Goal: Information Seeking & Learning: Learn about a topic

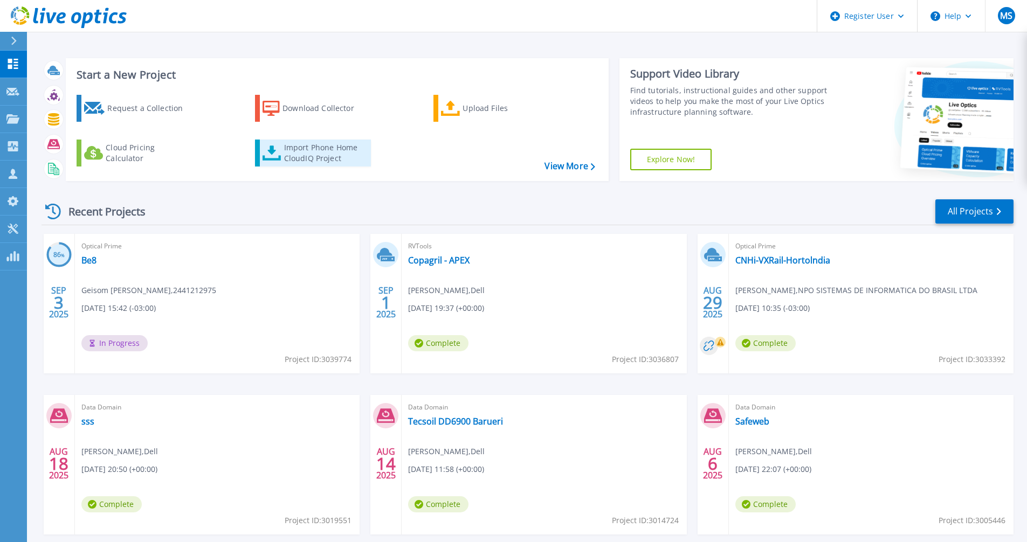
click at [308, 149] on div "Import Phone Home CloudIQ Project" at bounding box center [326, 153] width 84 height 22
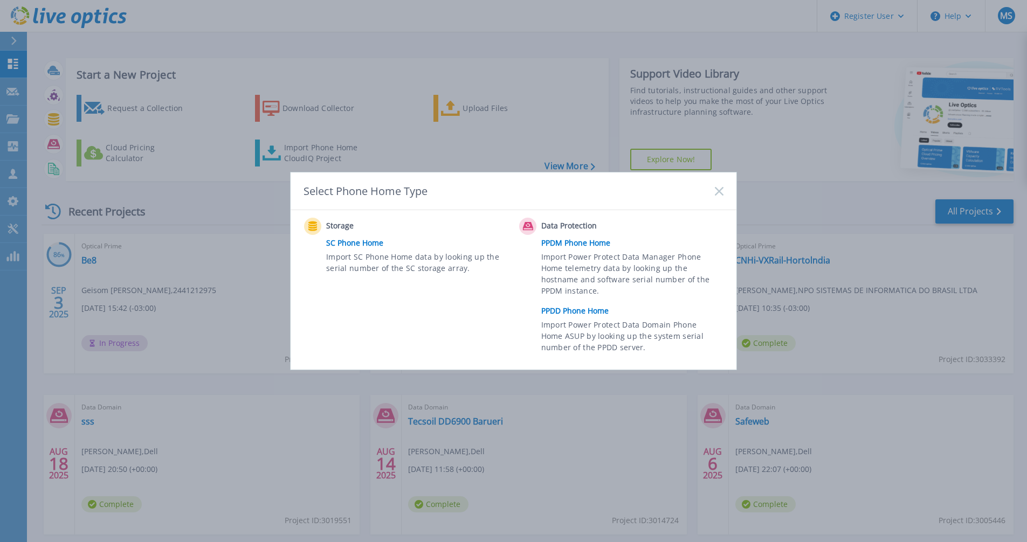
click at [572, 312] on link "PPDD Phone Home" at bounding box center [635, 311] width 188 height 16
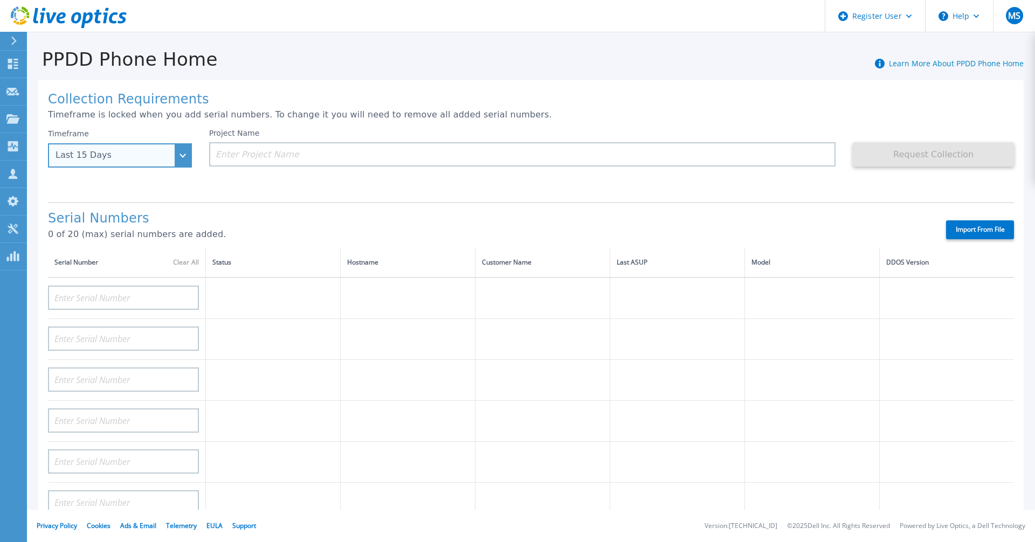
click at [182, 156] on div "Last 15 Days" at bounding box center [120, 155] width 144 height 24
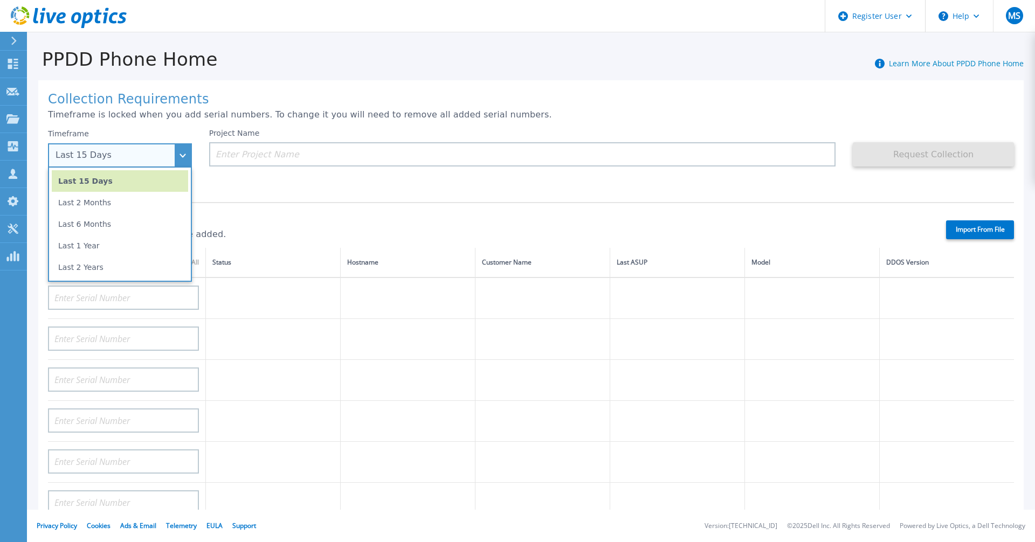
click at [181, 156] on div "Last 15 Days" at bounding box center [120, 155] width 144 height 24
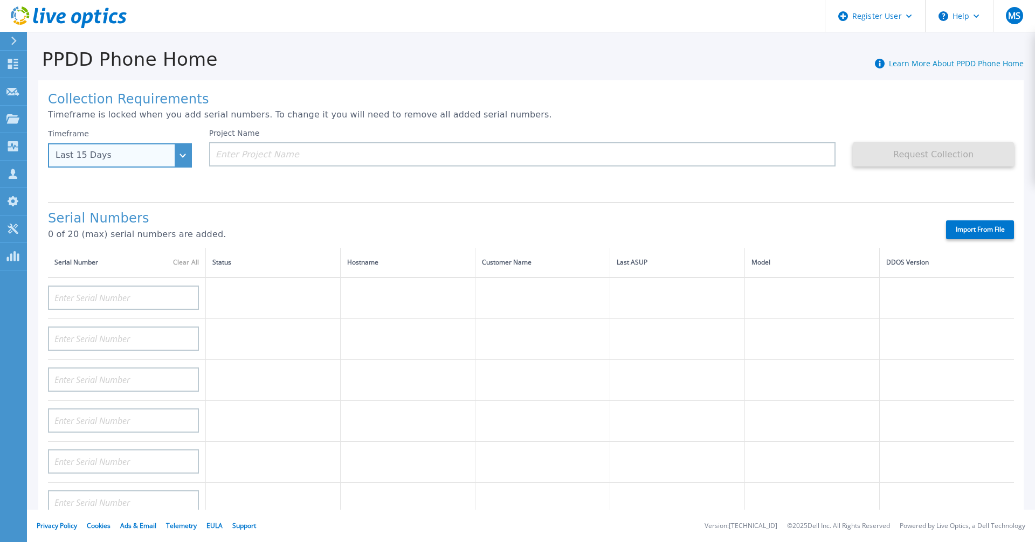
click at [180, 154] on div "Last 15 Days" at bounding box center [120, 155] width 144 height 24
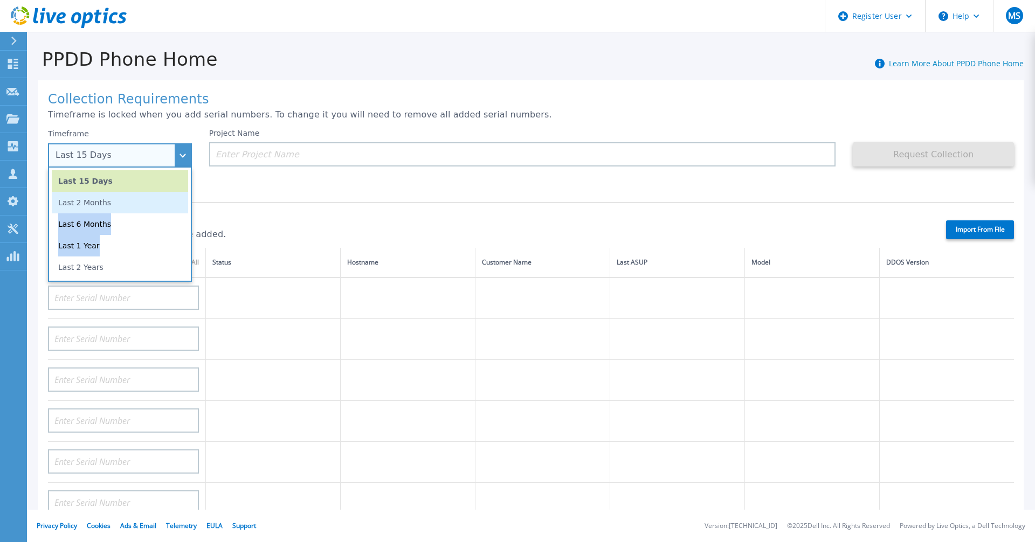
drag, startPoint x: 95, startPoint y: 246, endPoint x: 104, endPoint y: 197, distance: 49.8
click at [104, 197] on ul "Last 15 Days Last 2 Months Last 6 Months Last 1 Year Last 2 Years" at bounding box center [120, 225] width 144 height 114
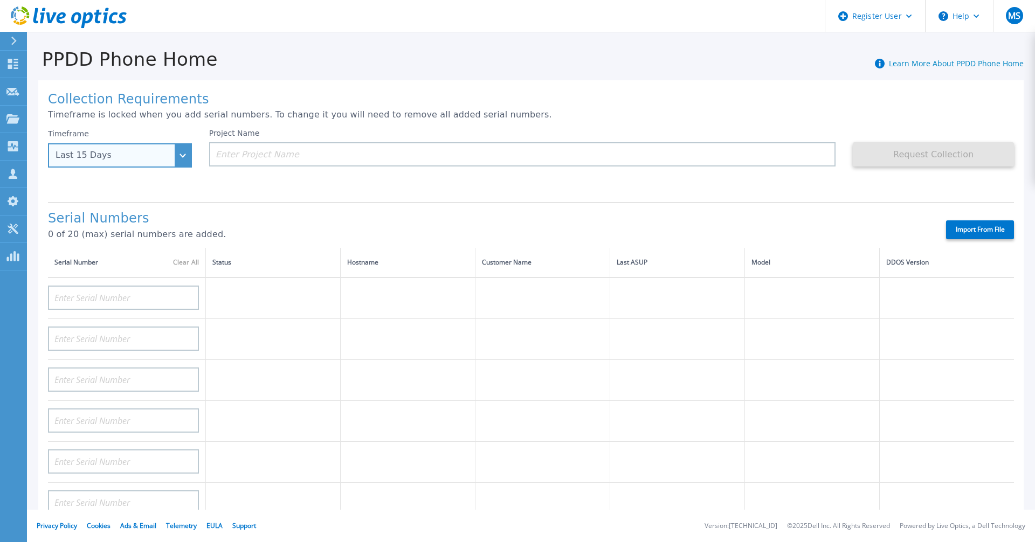
click at [151, 157] on div "Last 15 Days" at bounding box center [114, 155] width 117 height 10
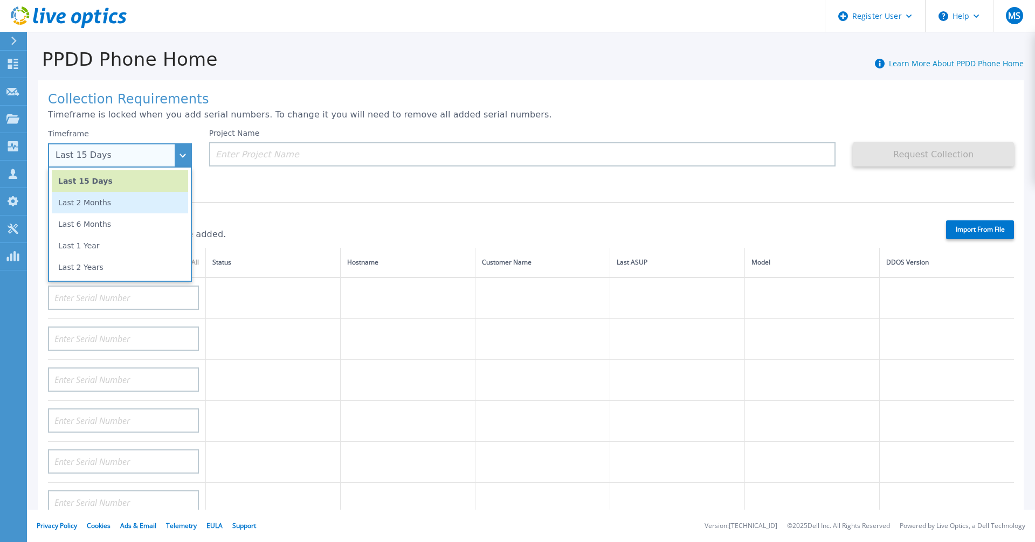
click at [91, 200] on li "Last 2 Months" at bounding box center [120, 203] width 136 height 22
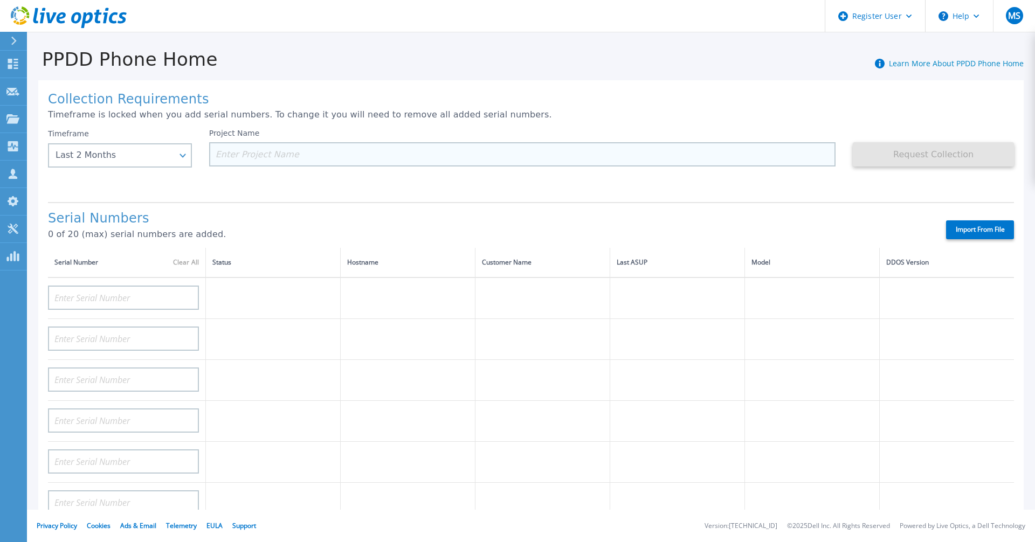
click at [265, 148] on input at bounding box center [522, 154] width 627 height 24
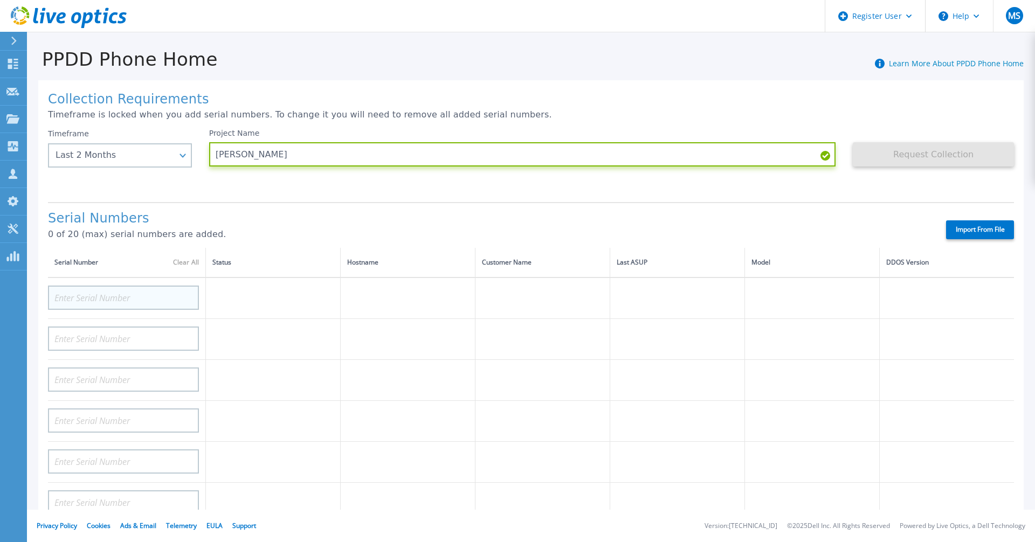
type input "Ancar"
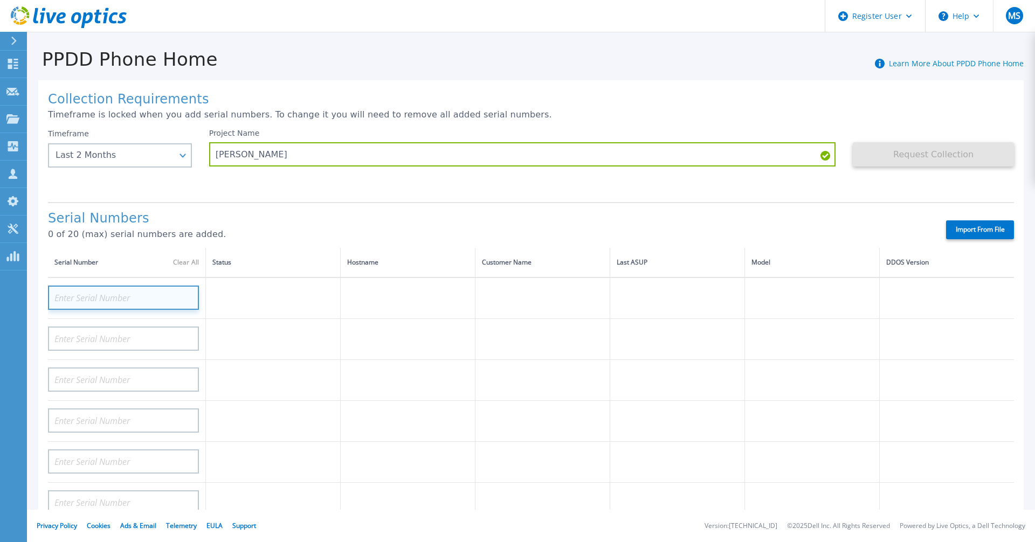
click at [74, 297] on input at bounding box center [123, 298] width 151 height 24
paste input "CKM00171902126"
type input "CKM00171902126"
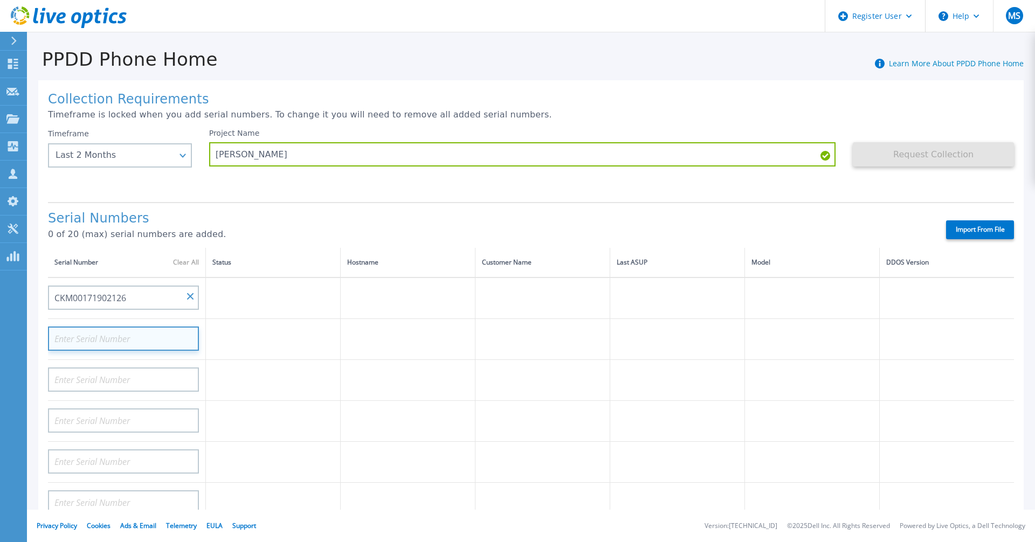
click at [71, 335] on input at bounding box center [123, 339] width 151 height 24
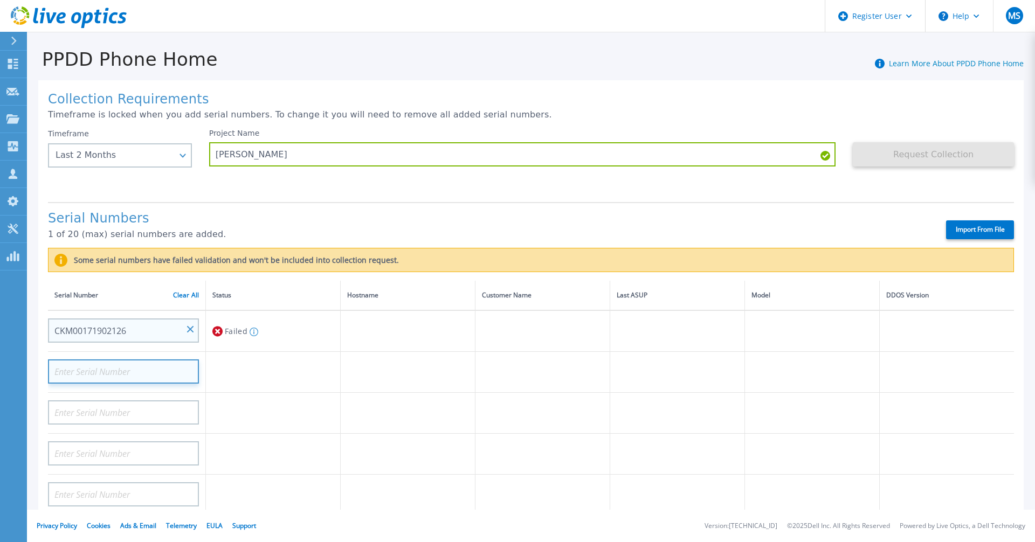
paste input "CKM00171902126"
click at [141, 364] on input "CKM00171902126" at bounding box center [123, 372] width 151 height 24
type input "CKM00171902129"
click at [242, 377] on td at bounding box center [273, 372] width 135 height 41
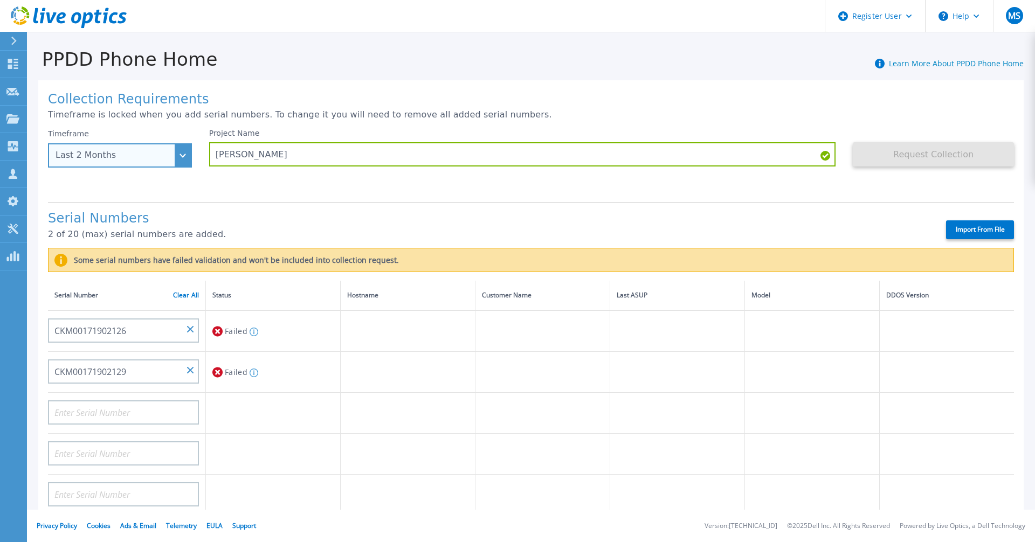
click at [182, 157] on div "Last 2 Months" at bounding box center [120, 155] width 144 height 24
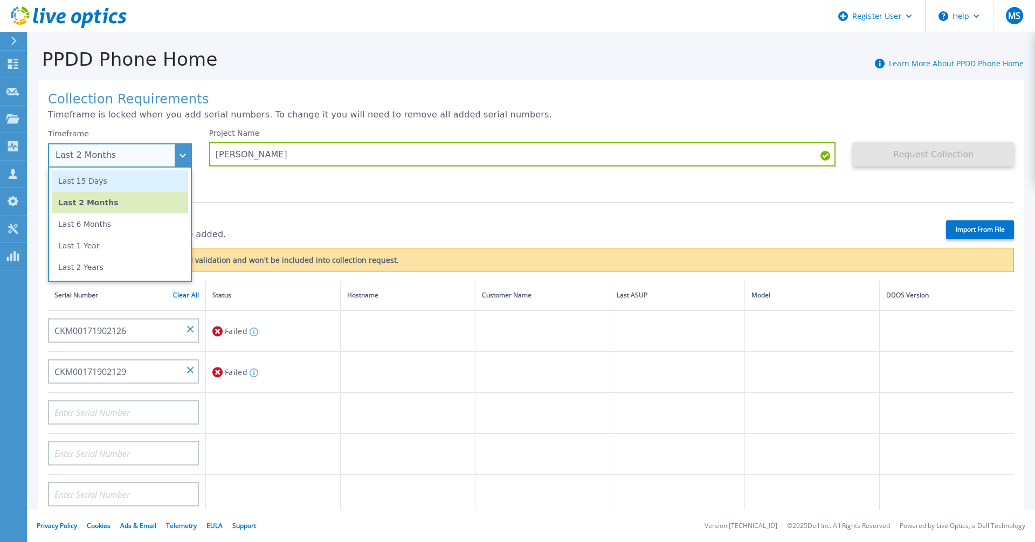
click at [100, 184] on li "Last 15 Days" at bounding box center [120, 181] width 136 height 22
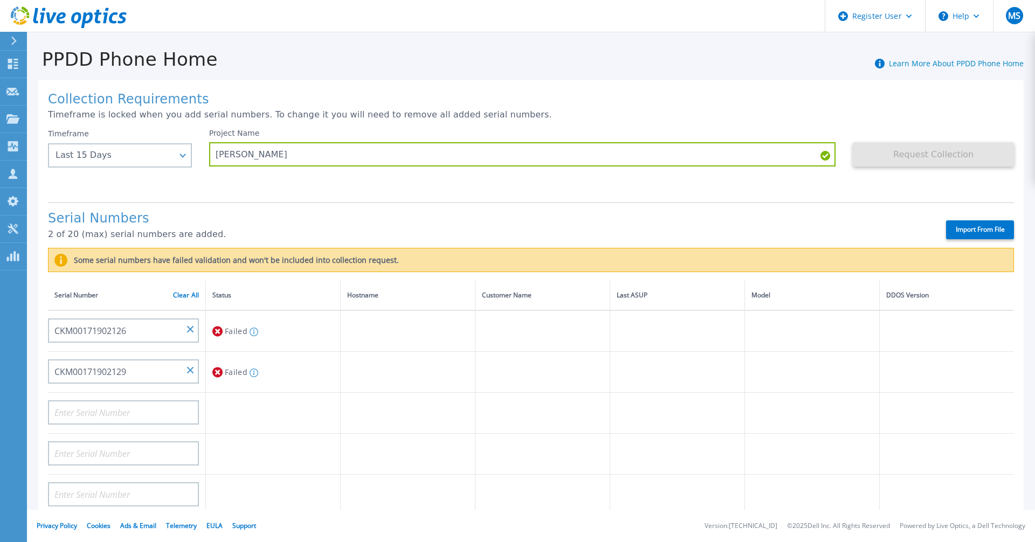
click at [239, 205] on div "Serial Numbers 2 of 20 (max) serial numbers are added. Import From File" at bounding box center [531, 225] width 966 height 46
click at [184, 294] on link "Clear All" at bounding box center [186, 296] width 26 height 8
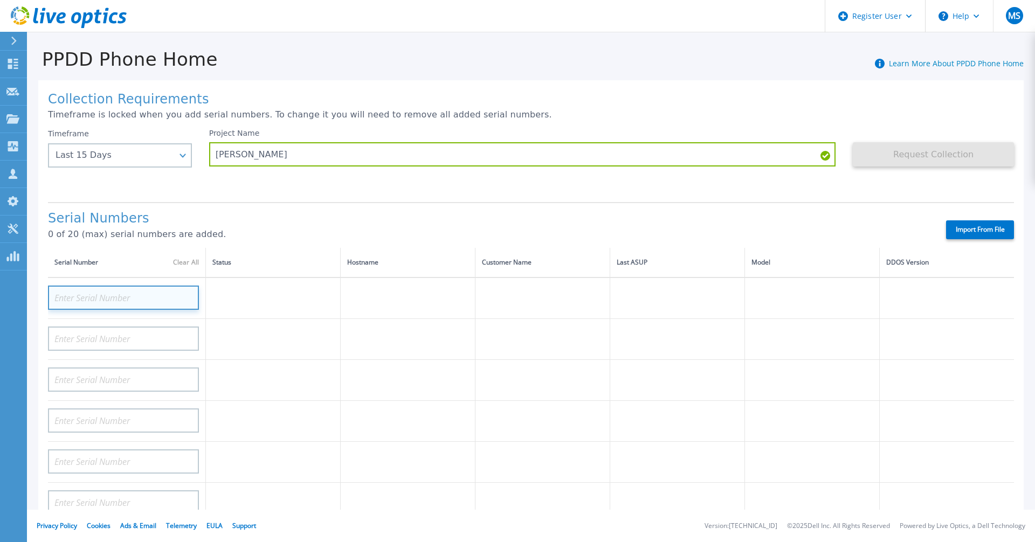
click at [114, 306] on input at bounding box center [123, 298] width 151 height 24
paste input "CKM00171902126"
type input "CKM00171902126"
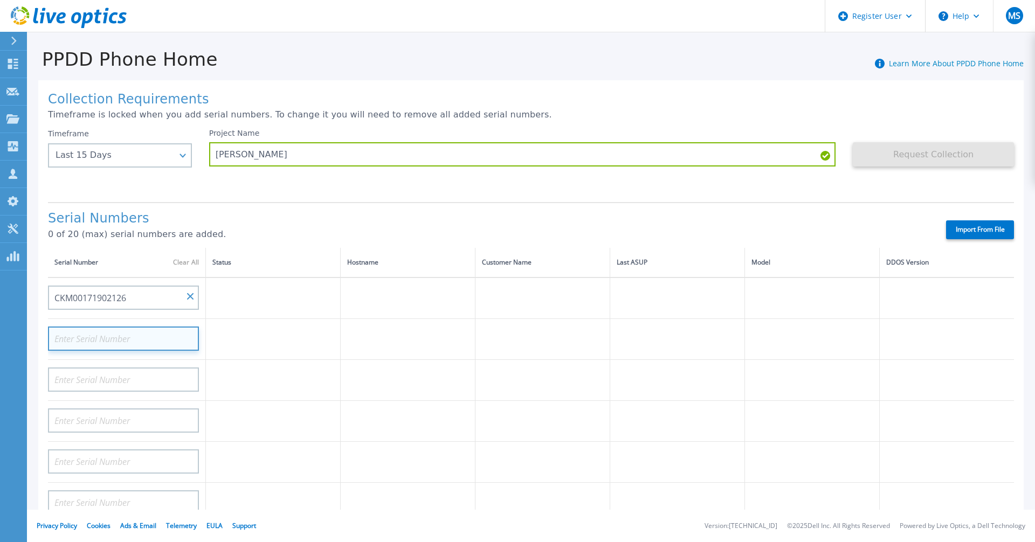
click at [86, 343] on input at bounding box center [123, 339] width 151 height 24
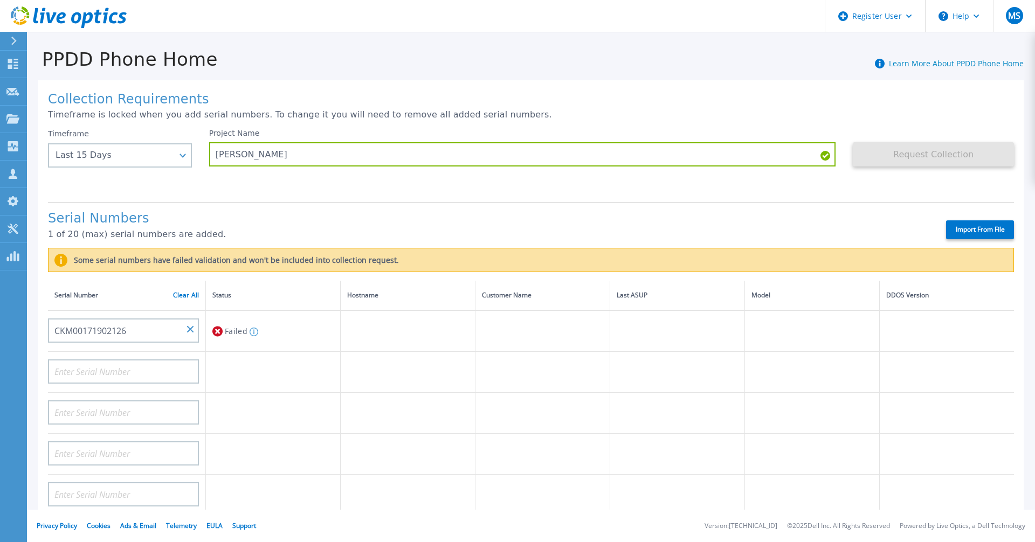
click at [216, 331] on icon at bounding box center [217, 331] width 10 height 13
click at [80, 188] on div "Timeframe Last 15 Days Last 15 Days Last 2 Months Last 6 Months Last 1 Year Las…" at bounding box center [128, 161] width 161 height 65
click at [94, 159] on div "Last 15 Days" at bounding box center [114, 155] width 117 height 10
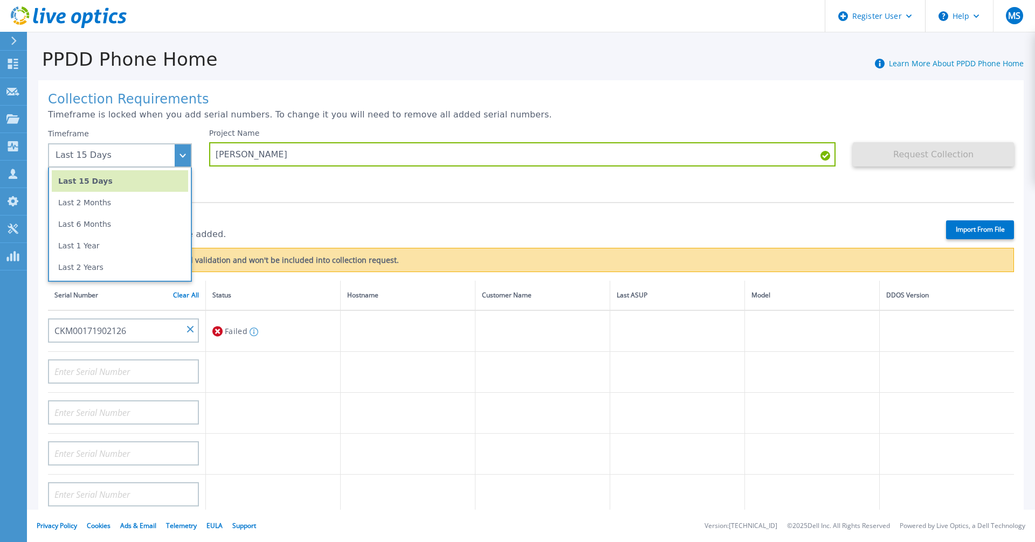
drag, startPoint x: 266, startPoint y: 78, endPoint x: 271, endPoint y: 78, distance: 5.4
click at [270, 78] on div "Collection Requirements Timeframe is locked when you add serial numbers. To cha…" at bounding box center [531, 396] width 1008 height 653
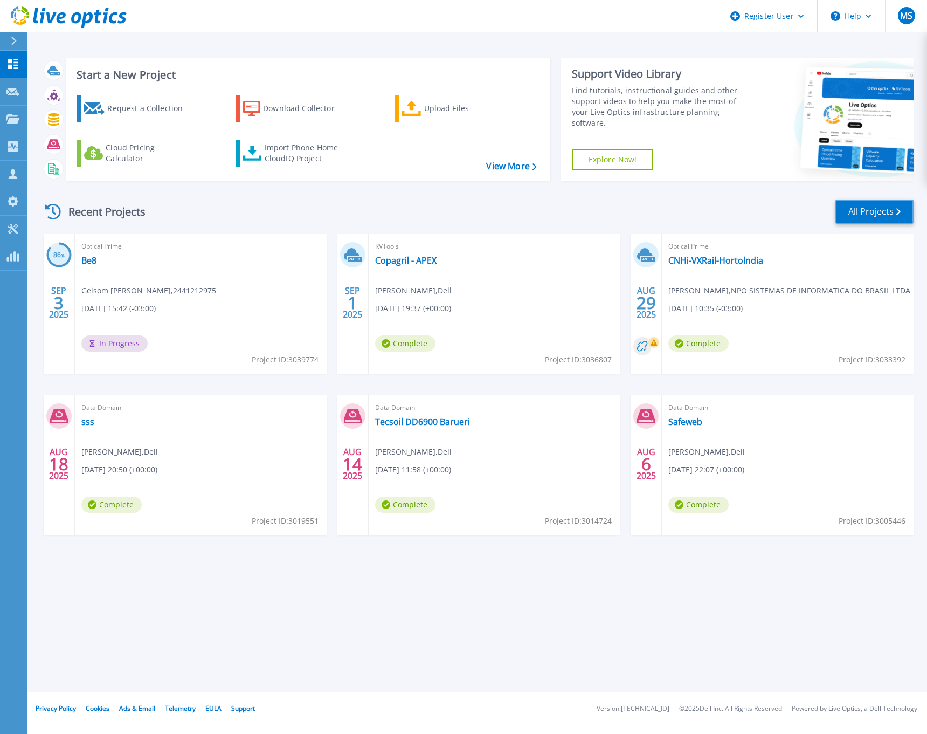
click at [867, 211] on link "All Projects" at bounding box center [875, 211] width 78 height 24
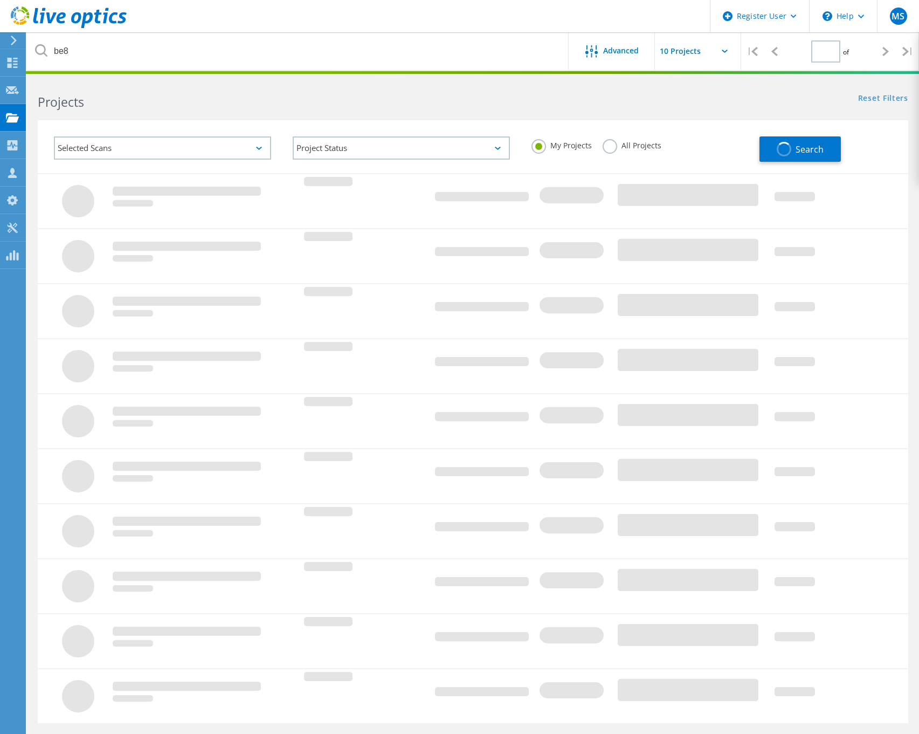
type input "1"
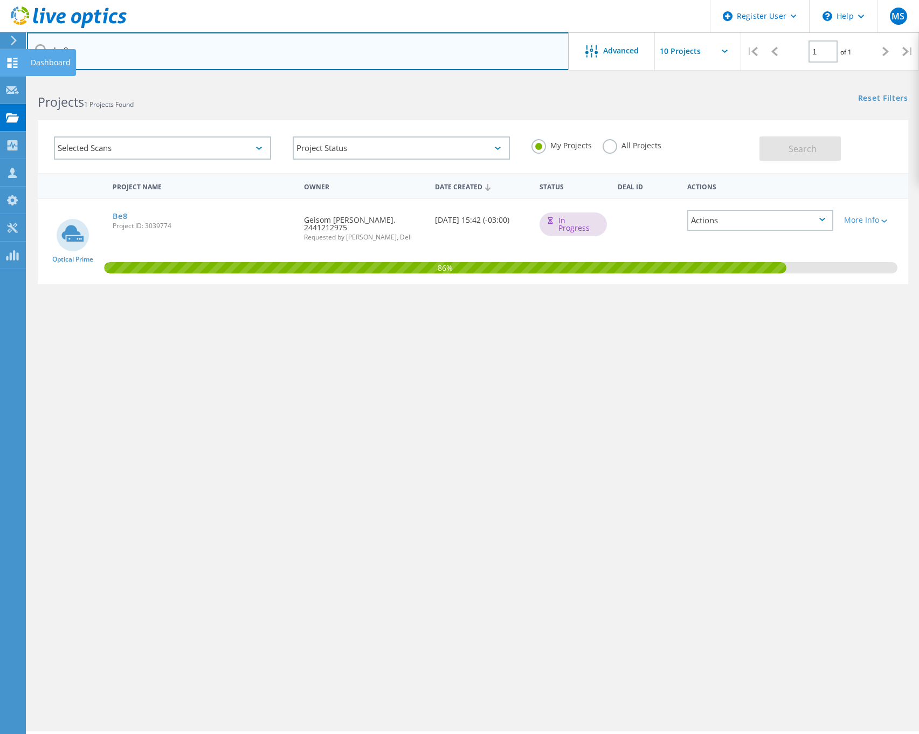
drag, startPoint x: 132, startPoint y: 51, endPoint x: 22, endPoint y: 51, distance: 110.5
click at [22, 78] on div "Register User \n Help Explore Helpful Articles Contact Support MS Dell User [PE…" at bounding box center [459, 420] width 919 height 685
type input "b"
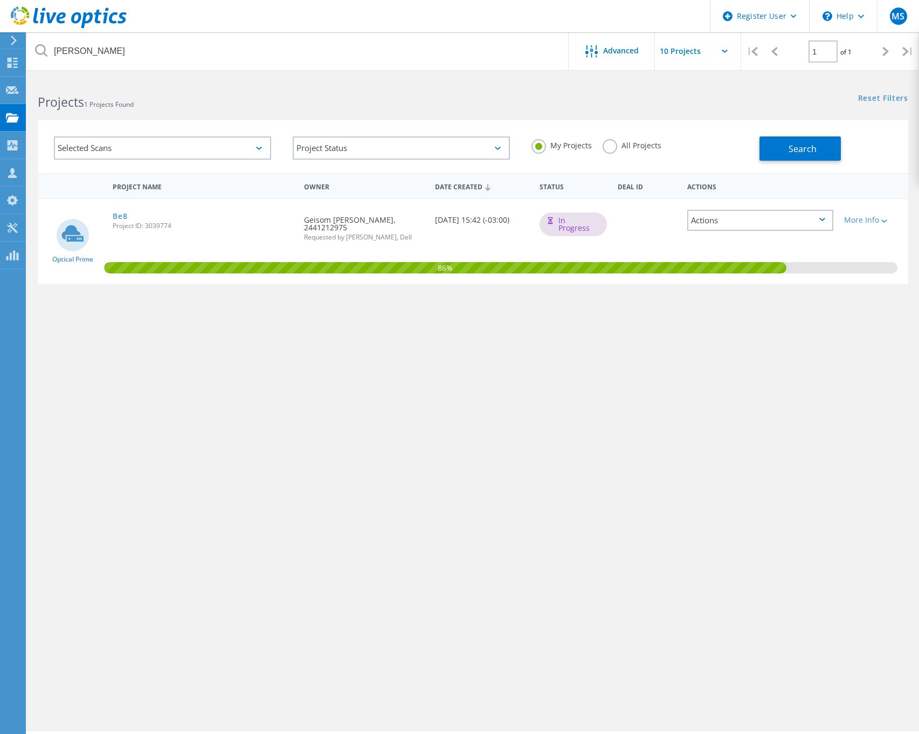
click at [610, 148] on label "All Projects" at bounding box center [632, 144] width 59 height 10
click at [0, 0] on input "All Projects" at bounding box center [0, 0] width 0 height 0
click at [808, 150] on span "Search" at bounding box center [803, 149] width 28 height 12
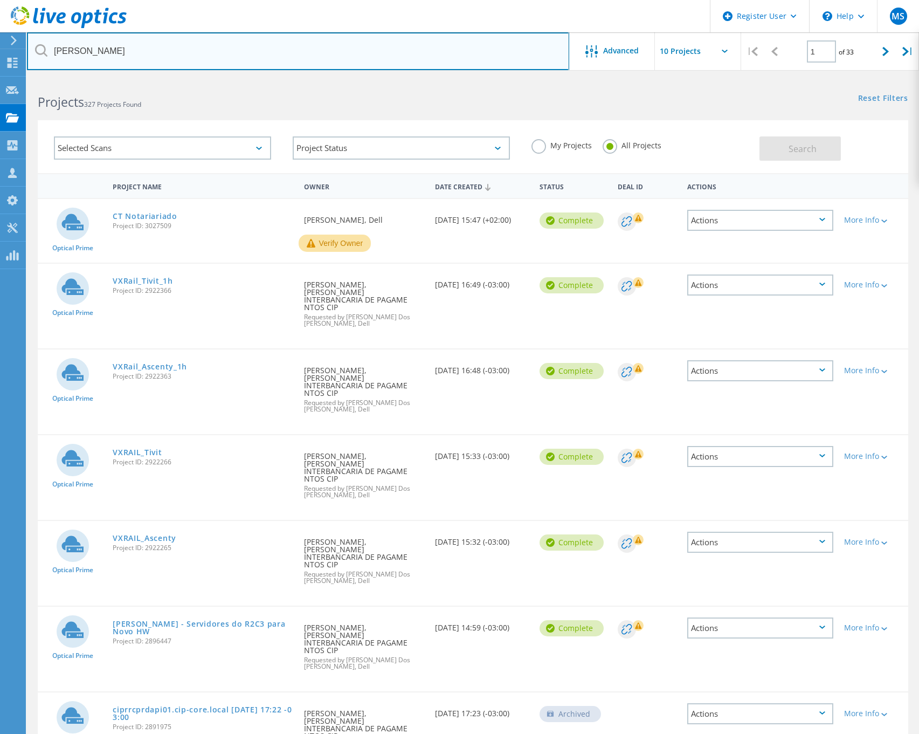
click at [94, 53] on input "ancar" at bounding box center [298, 51] width 542 height 38
type input "[PERSON_NAME][DOMAIN_NAME]"
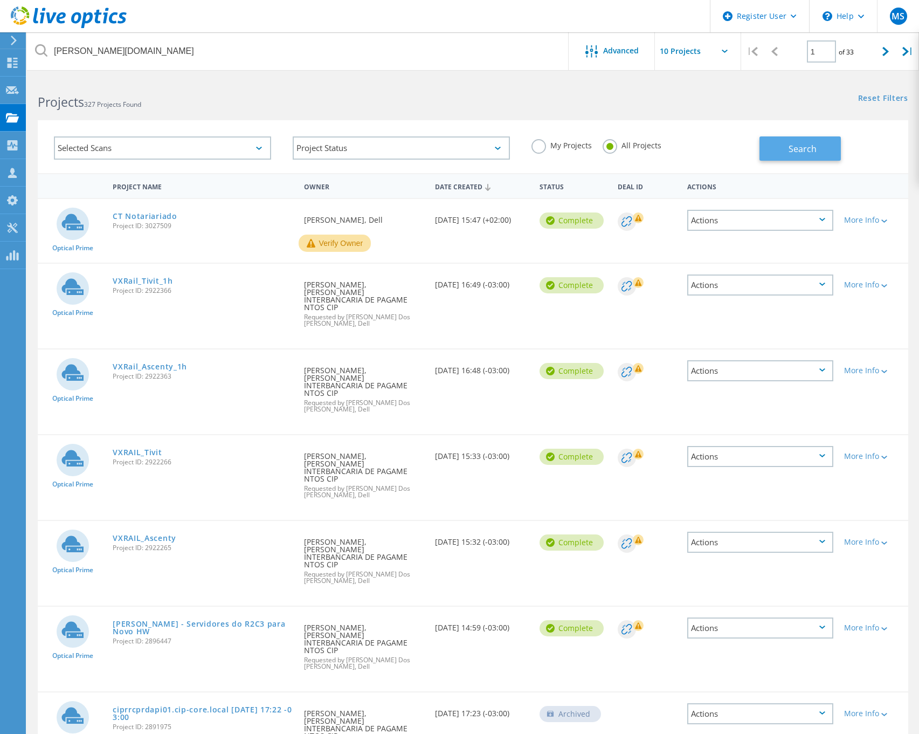
click at [801, 147] on span "Search" at bounding box center [803, 149] width 28 height 12
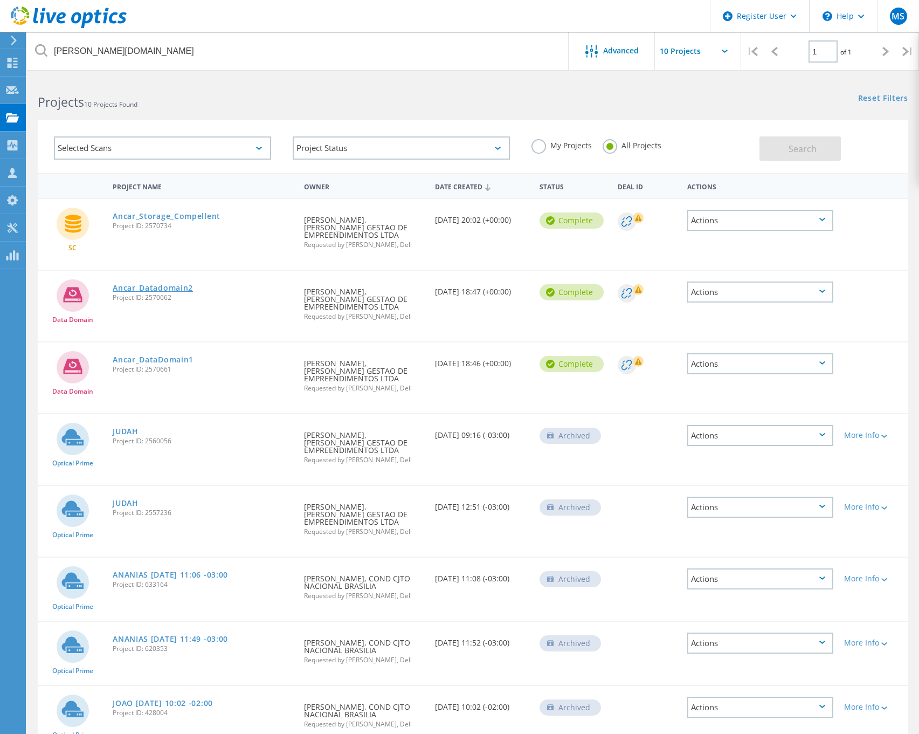
click at [154, 284] on link "Ancar_Datadomain2" at bounding box center [153, 288] width 80 height 8
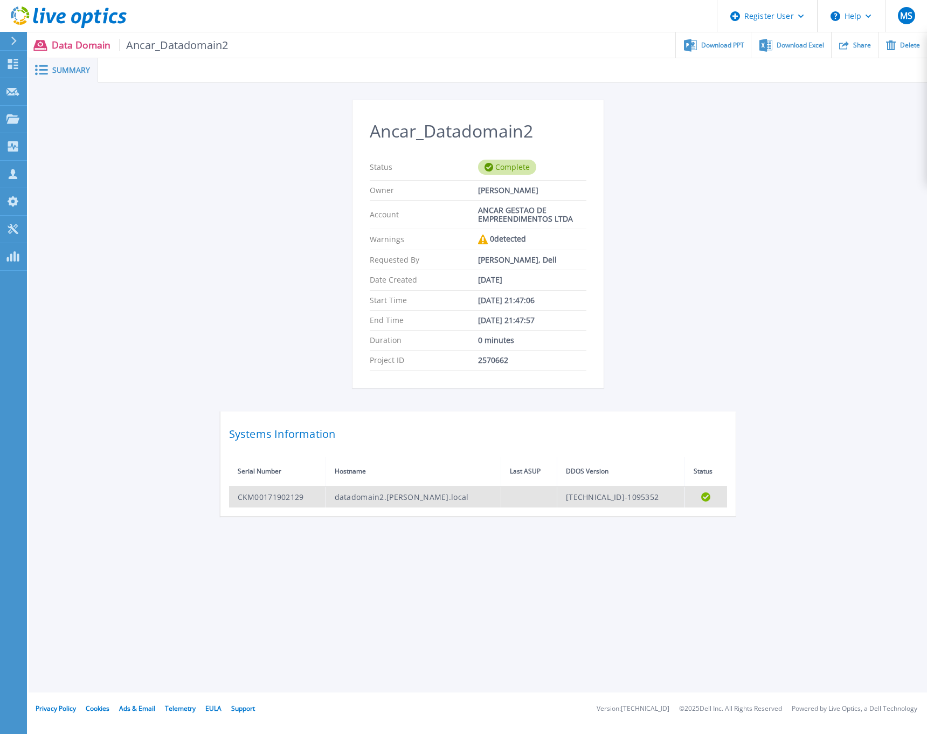
click at [304, 495] on td "CKM00171902129" at bounding box center [277, 496] width 97 height 21
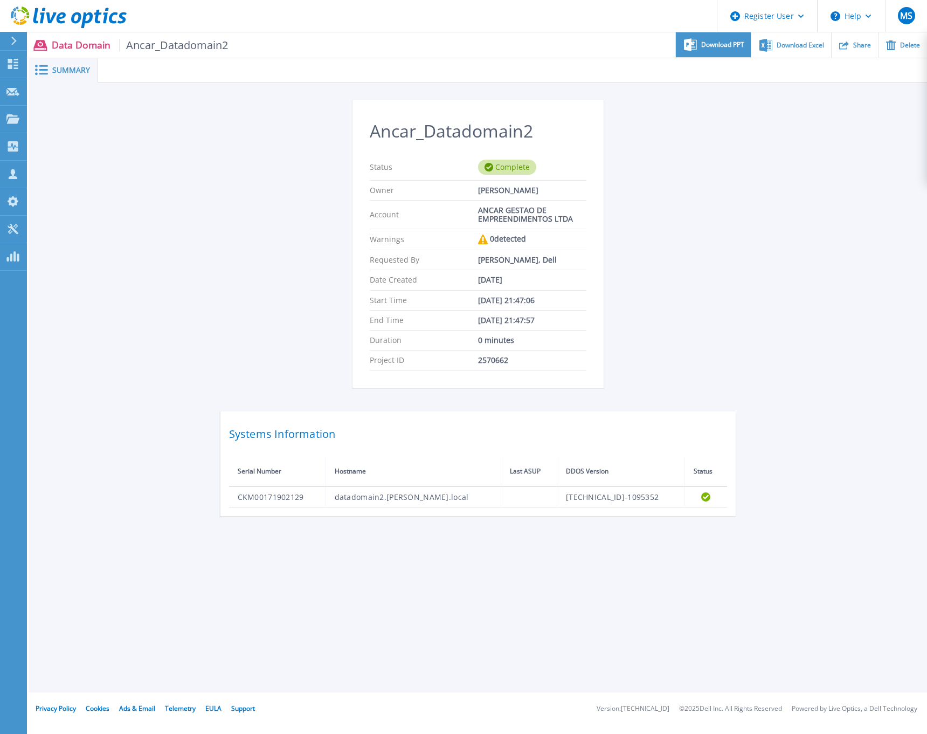
click at [723, 46] on span "Download PPT" at bounding box center [722, 45] width 43 height 6
click at [729, 48] on span "Download PPT" at bounding box center [722, 45] width 43 height 6
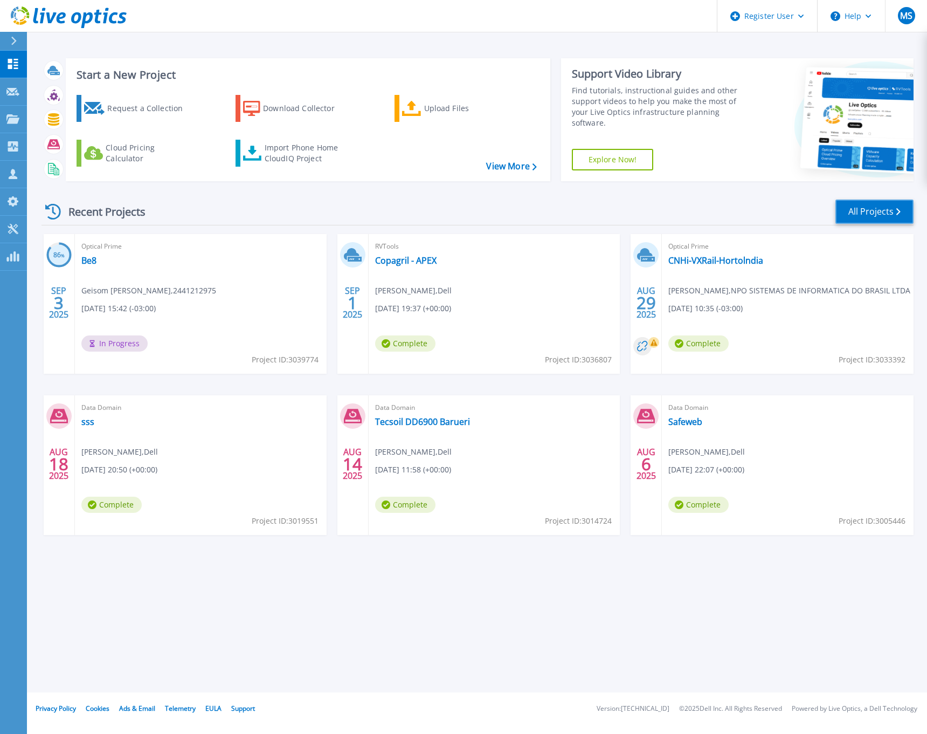
click at [866, 206] on link "All Projects" at bounding box center [875, 211] width 78 height 24
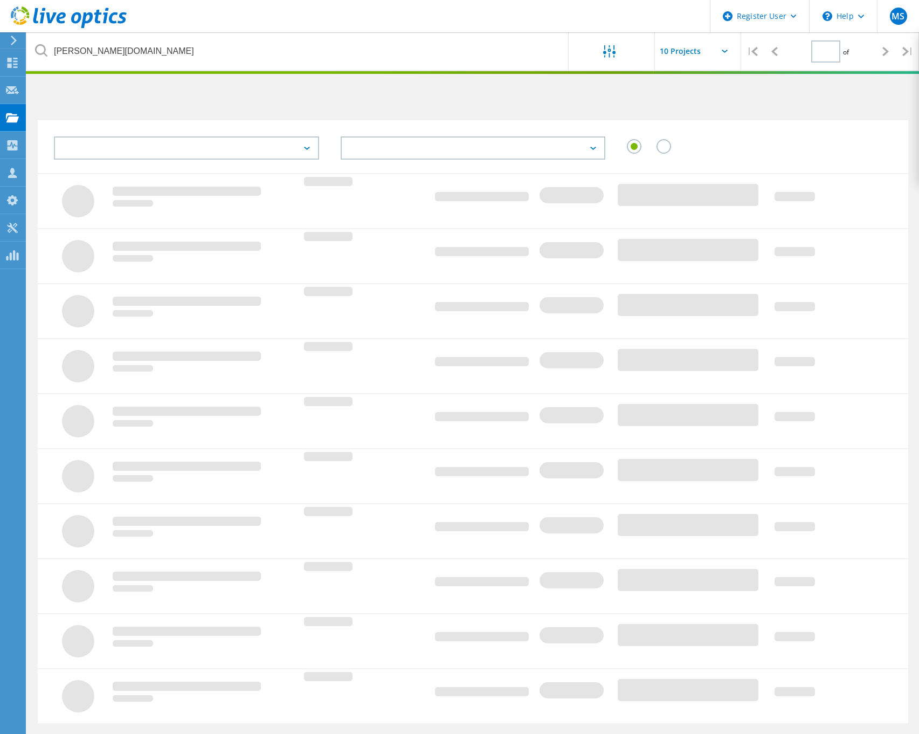
type input "1"
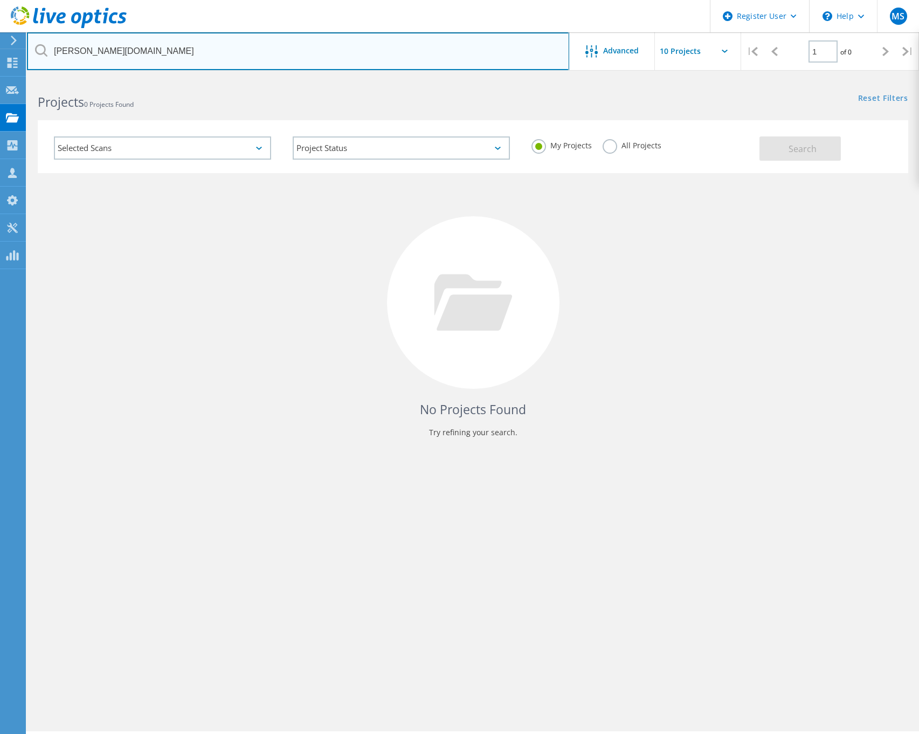
drag, startPoint x: 273, startPoint y: 54, endPoint x: 538, endPoint y: 114, distance: 271.3
click at [274, 54] on input "[PERSON_NAME][DOMAIN_NAME]" at bounding box center [298, 51] width 542 height 38
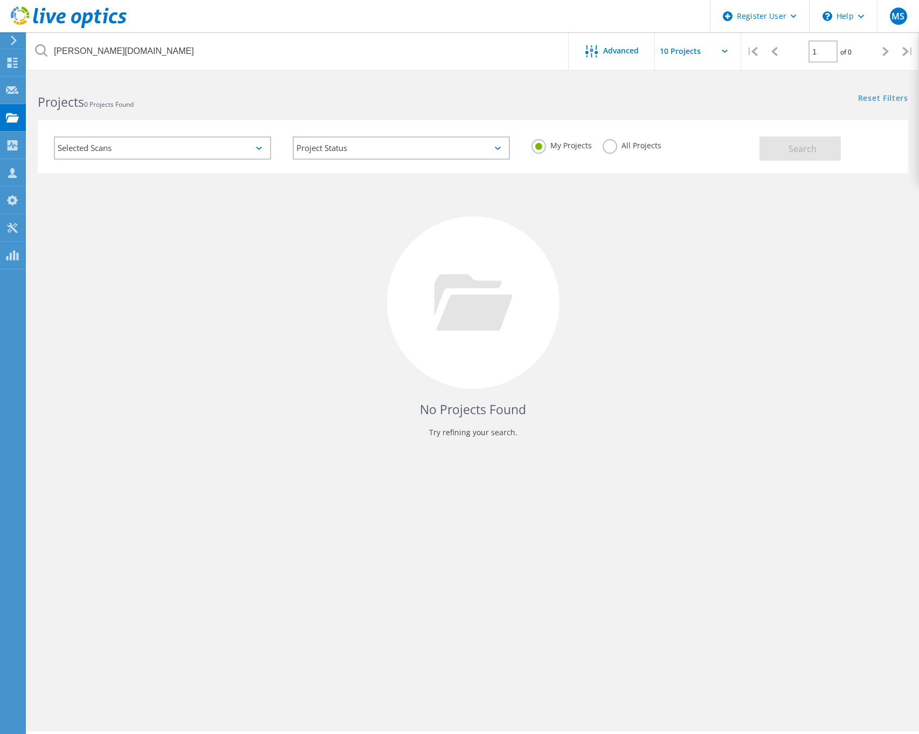
drag, startPoint x: 616, startPoint y: 147, endPoint x: 632, endPoint y: 150, distance: 16.4
click at [616, 147] on label "All Projects" at bounding box center [632, 144] width 59 height 10
click at [0, 0] on input "All Projects" at bounding box center [0, 0] width 0 height 0
click at [795, 157] on button "Search" at bounding box center [800, 148] width 81 height 24
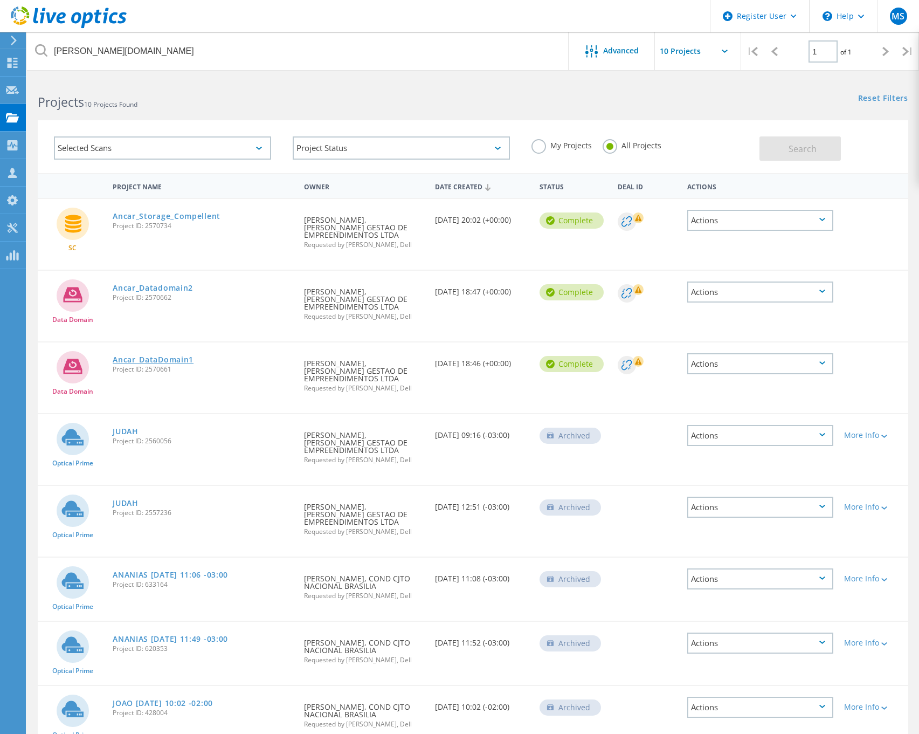
click at [163, 356] on link "Ancar_DataDomain1" at bounding box center [153, 360] width 81 height 8
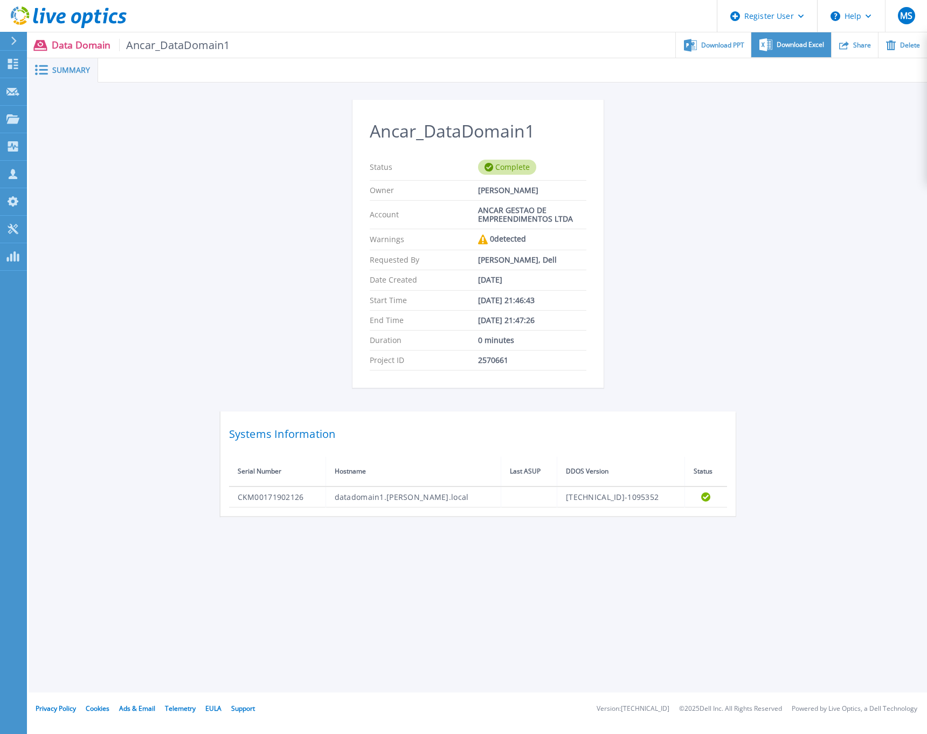
click at [801, 46] on span "Download Excel" at bounding box center [800, 45] width 47 height 6
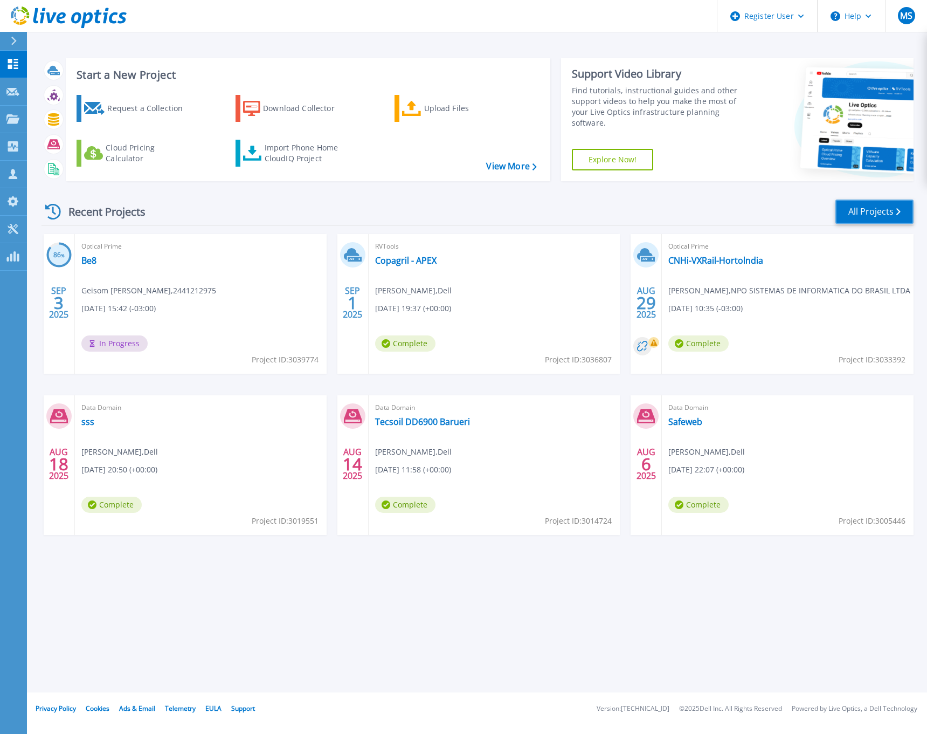
click at [878, 209] on link "All Projects" at bounding box center [875, 211] width 78 height 24
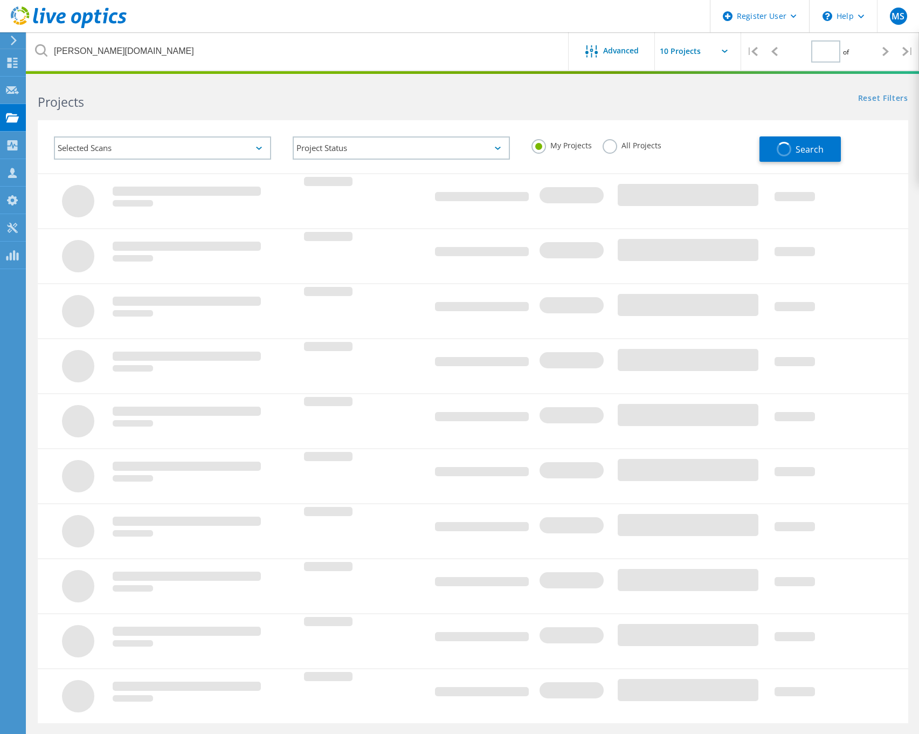
type input "1"
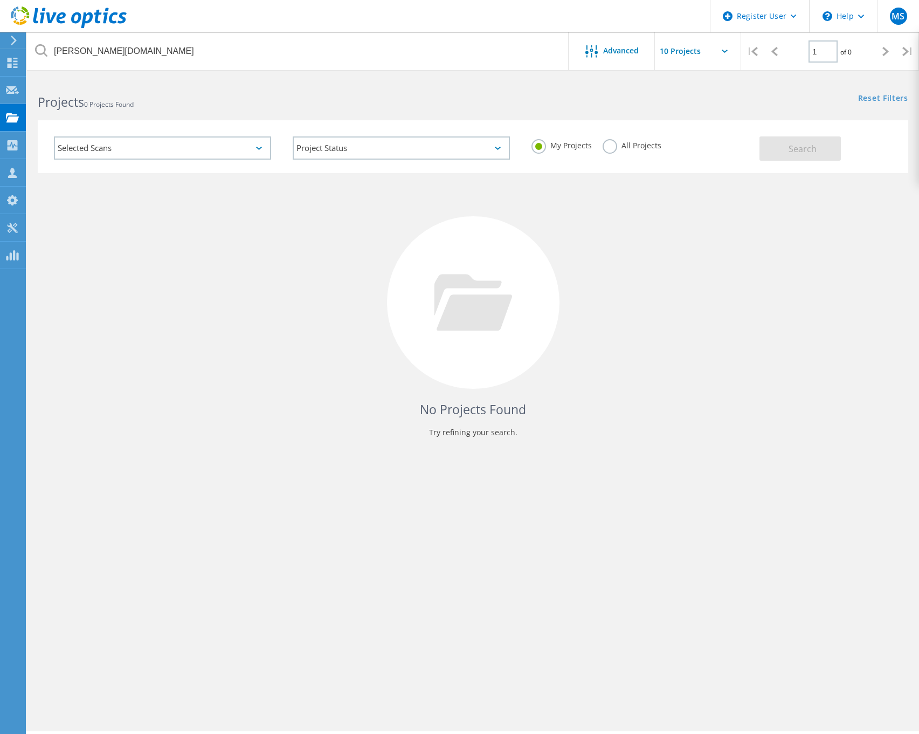
click at [609, 149] on label "All Projects" at bounding box center [632, 144] width 59 height 10
click at [0, 0] on input "All Projects" at bounding box center [0, 0] width 0 height 0
click at [819, 150] on button "Search" at bounding box center [800, 148] width 81 height 24
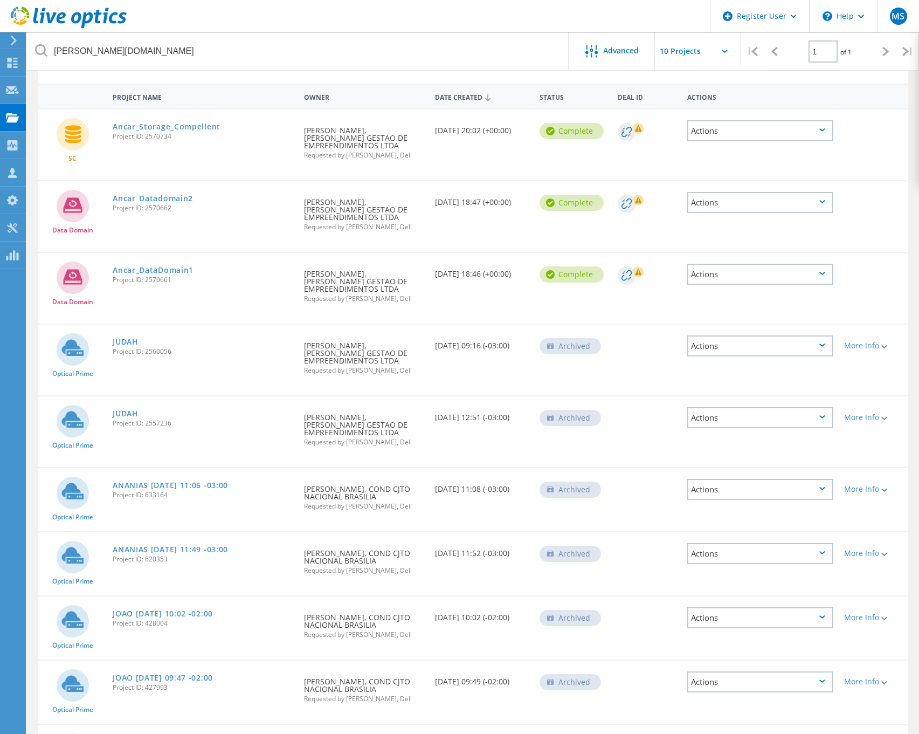
scroll to position [108, 0]
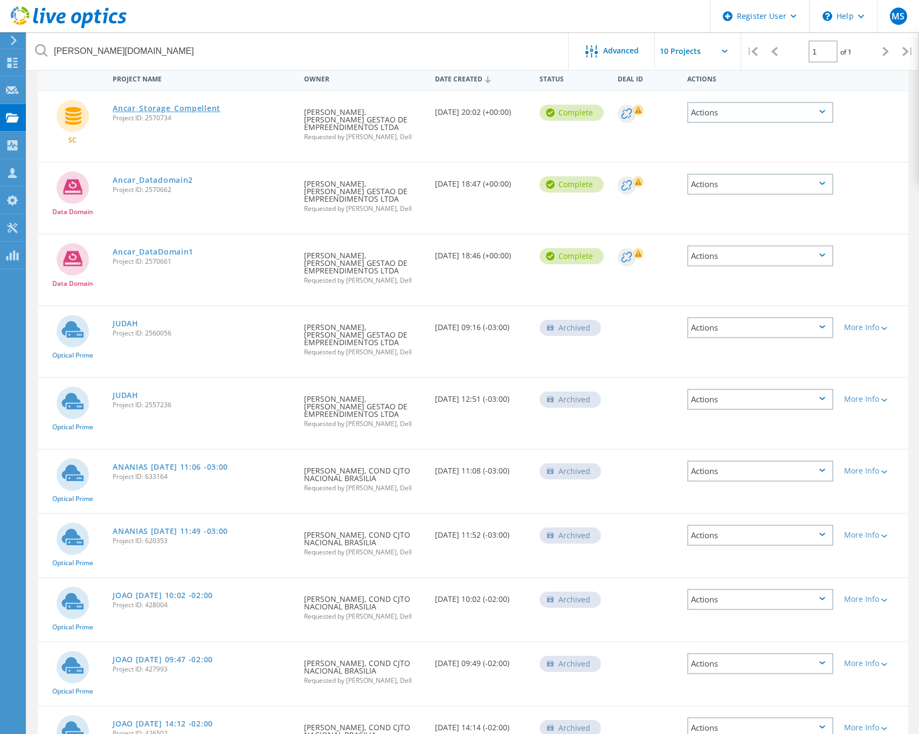
click at [184, 108] on link "Ancar_Storage_Compellent" at bounding box center [167, 109] width 108 height 8
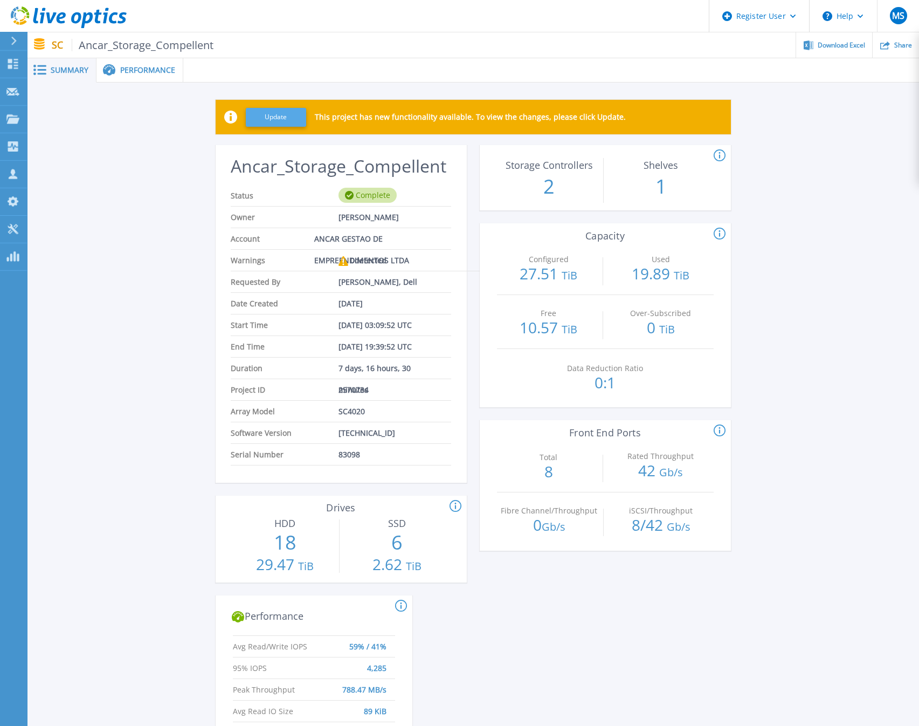
click at [281, 115] on button "Update" at bounding box center [276, 117] width 60 height 19
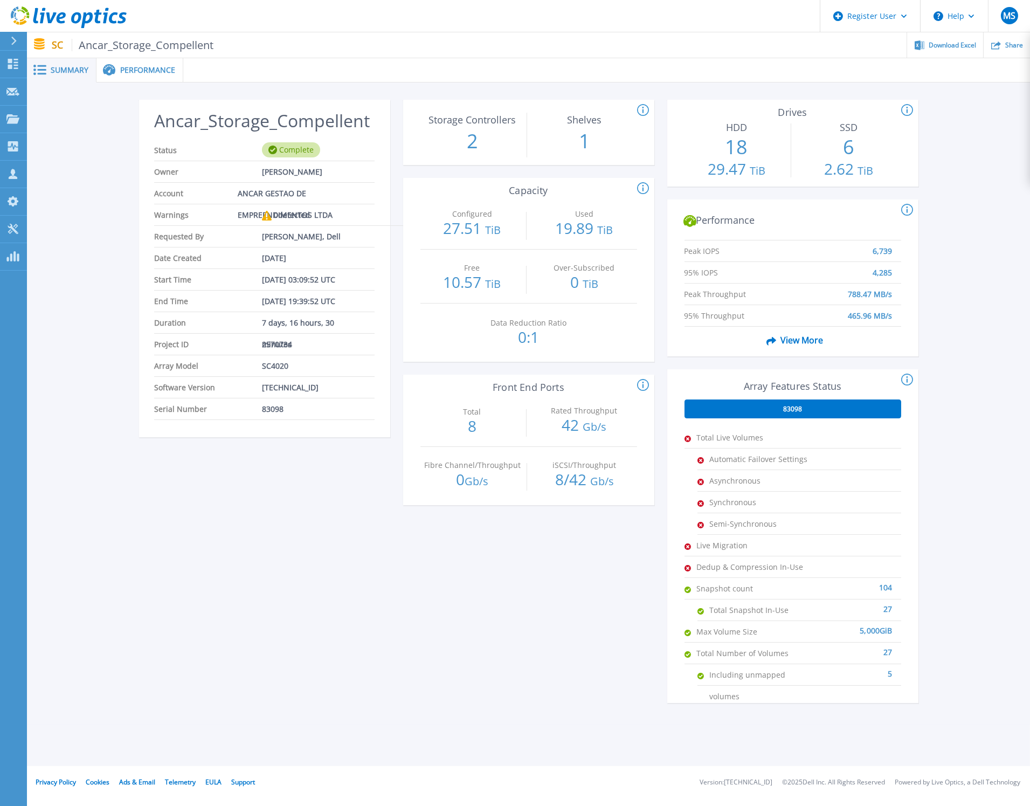
click at [326, 605] on div "Ancar_Storage_Compellent Status Complete Owner Richard Ribeiro Account ANCAR GE…" at bounding box center [264, 408] width 251 height 616
click at [128, 70] on span "Performance" at bounding box center [147, 70] width 55 height 8
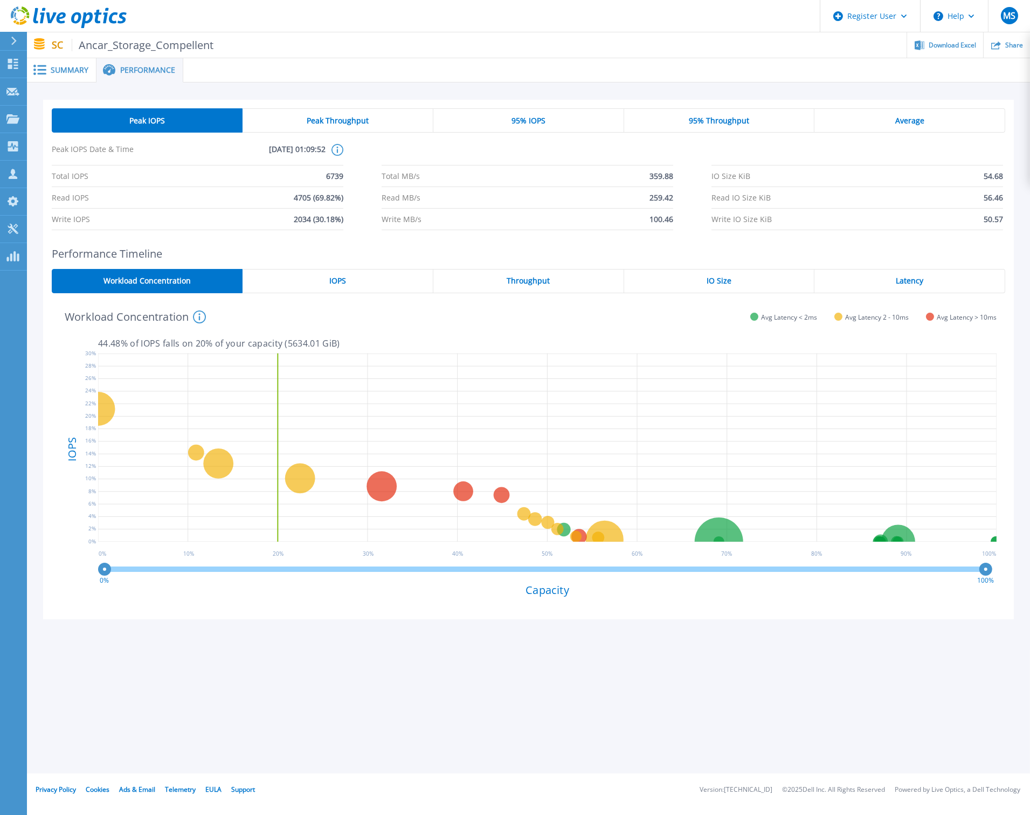
click at [51, 42] on div "SC Ancar_Storage_Compellent Download Excel Share" at bounding box center [528, 44] width 1003 height 25
click at [73, 67] on span "Summary" at bounding box center [70, 70] width 38 height 8
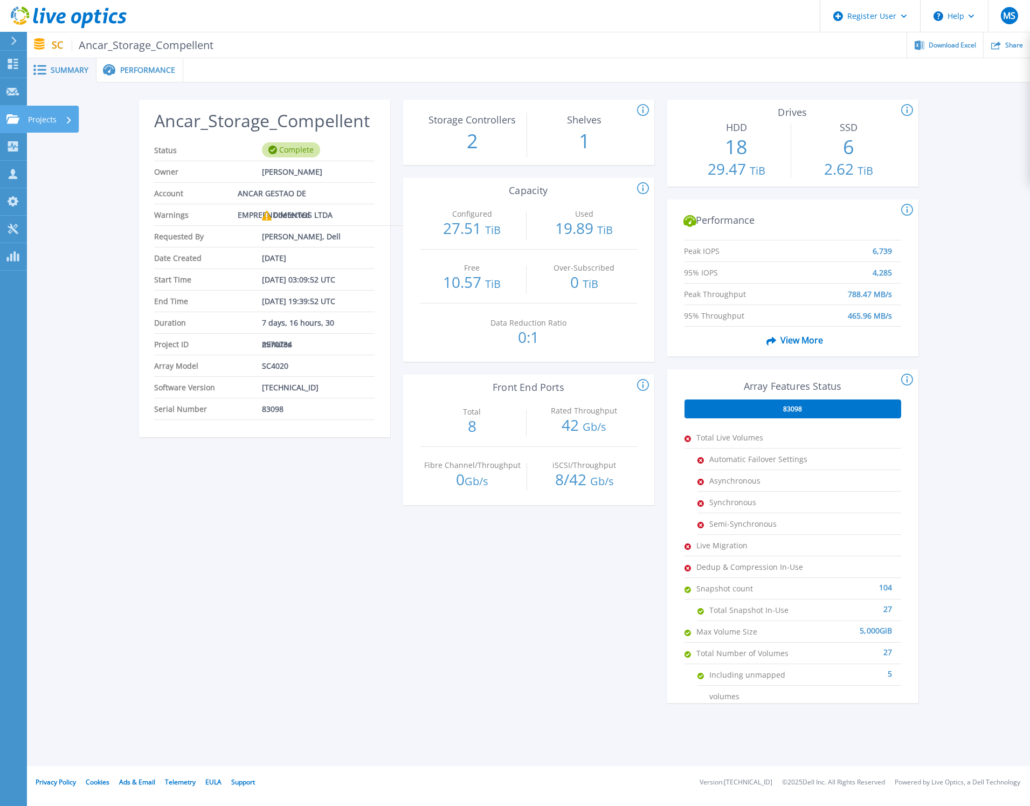
click at [15, 116] on icon at bounding box center [12, 118] width 13 height 9
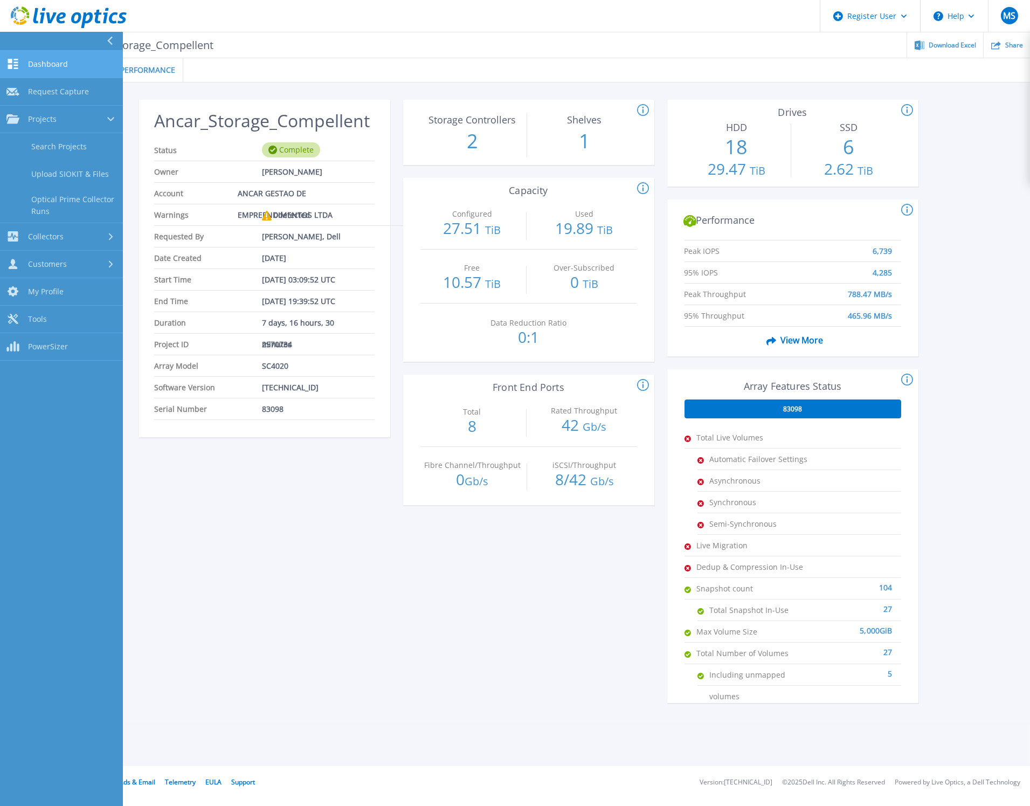
click at [40, 59] on span "Dashboard" at bounding box center [48, 64] width 40 height 10
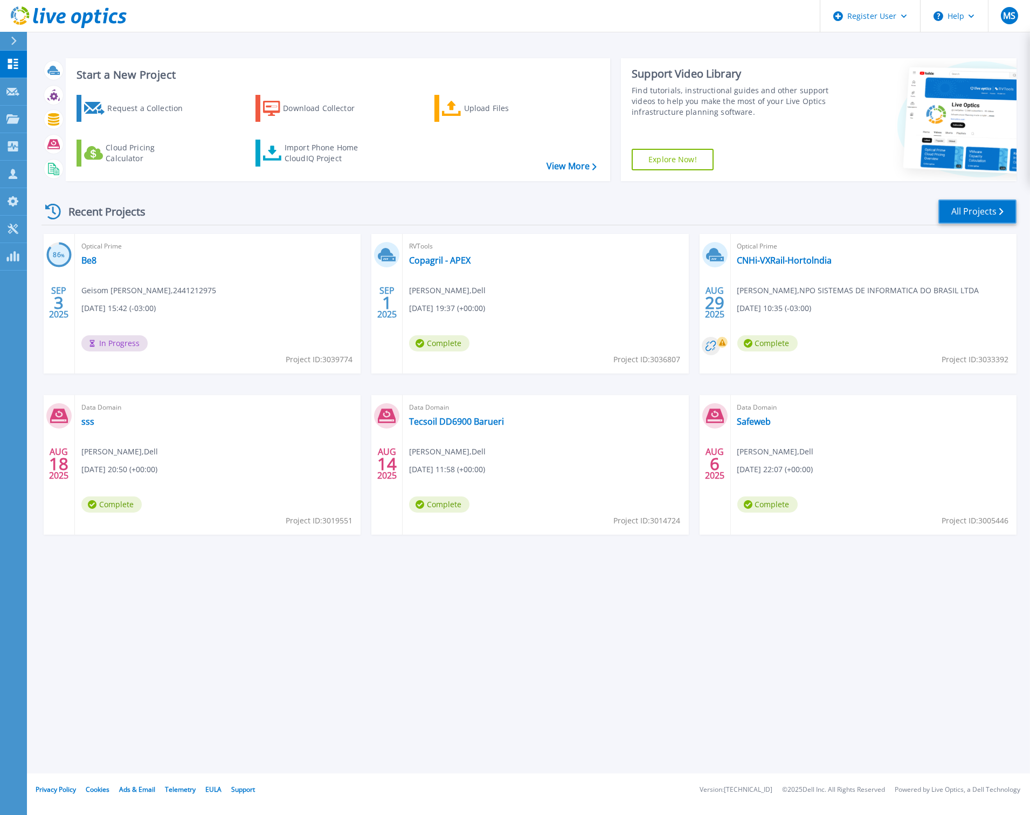
click at [959, 211] on link "All Projects" at bounding box center [978, 211] width 78 height 24
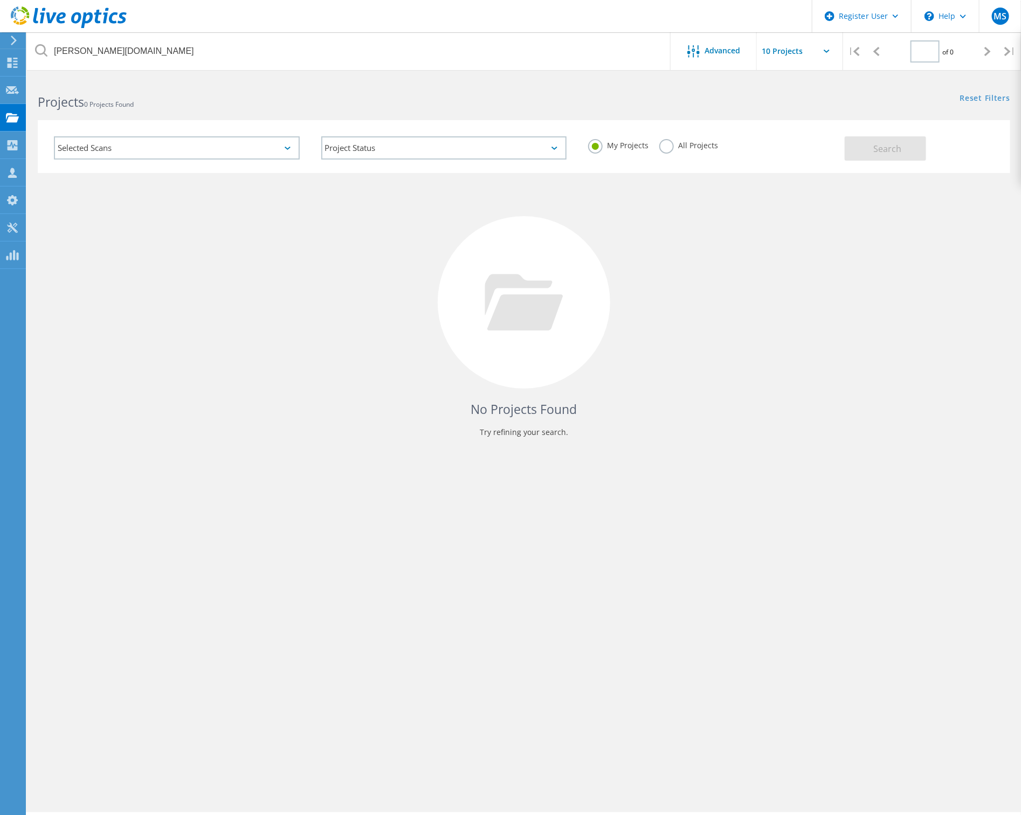
type input "1"
click at [665, 148] on label "All Projects" at bounding box center [688, 144] width 59 height 10
click at [0, 0] on input "All Projects" at bounding box center [0, 0] width 0 height 0
click at [879, 149] on span "Search" at bounding box center [887, 149] width 28 height 12
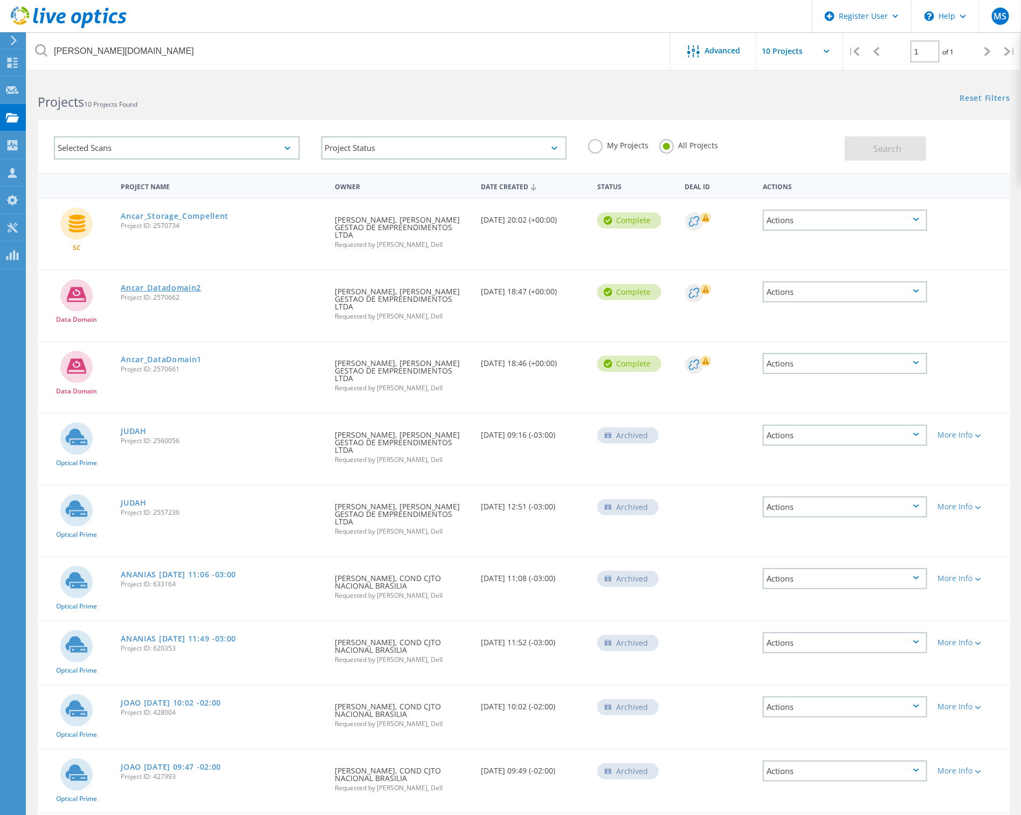
click at [174, 284] on link "Ancar_Datadomain2" at bounding box center [161, 288] width 80 height 8
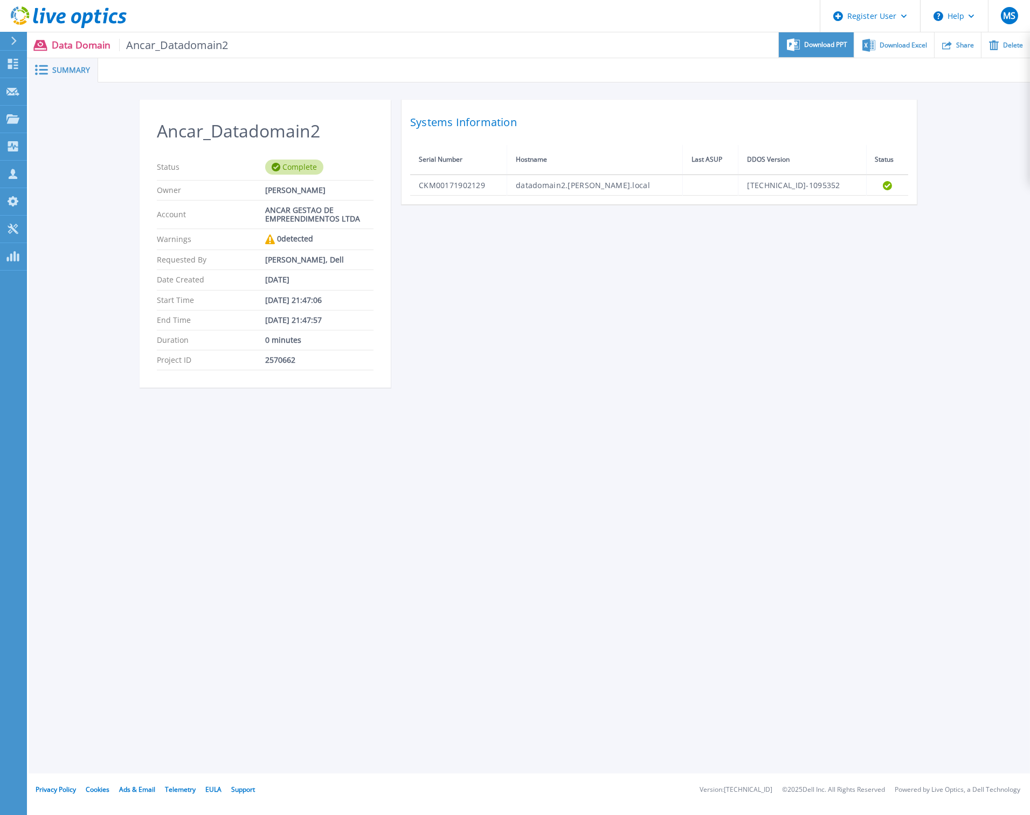
click at [824, 46] on span "Download PPT" at bounding box center [825, 45] width 43 height 6
click at [909, 42] on span "Download Excel" at bounding box center [903, 45] width 47 height 6
click at [59, 68] on span "Summary" at bounding box center [71, 70] width 38 height 8
click at [40, 65] on p "Dashboard" at bounding box center [48, 65] width 40 height 28
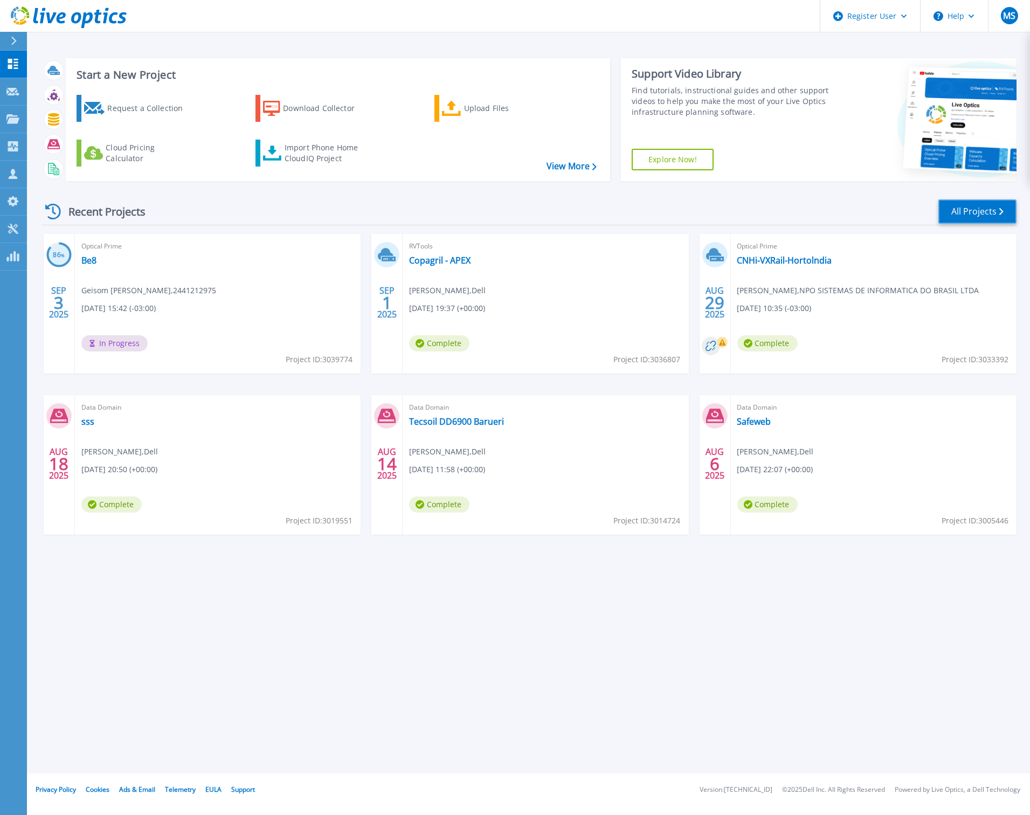
click at [971, 208] on link "All Projects" at bounding box center [978, 211] width 78 height 24
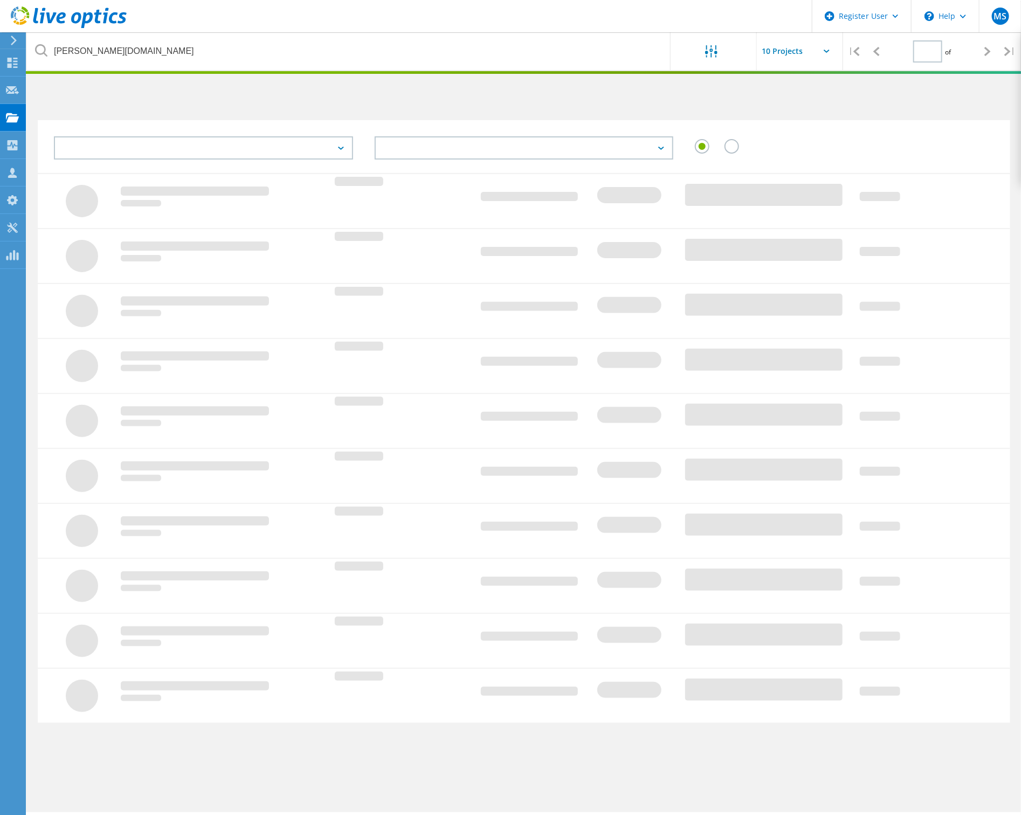
type input "1"
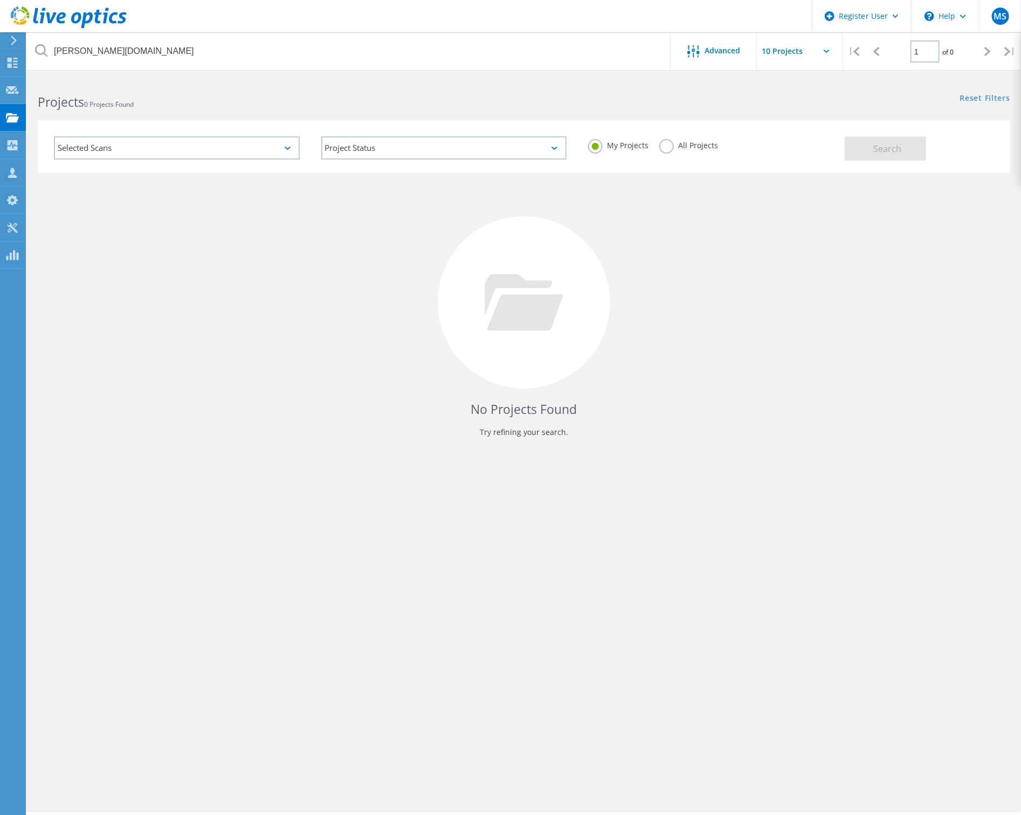
click at [181, 142] on div "Selected Scans" at bounding box center [177, 147] width 246 height 23
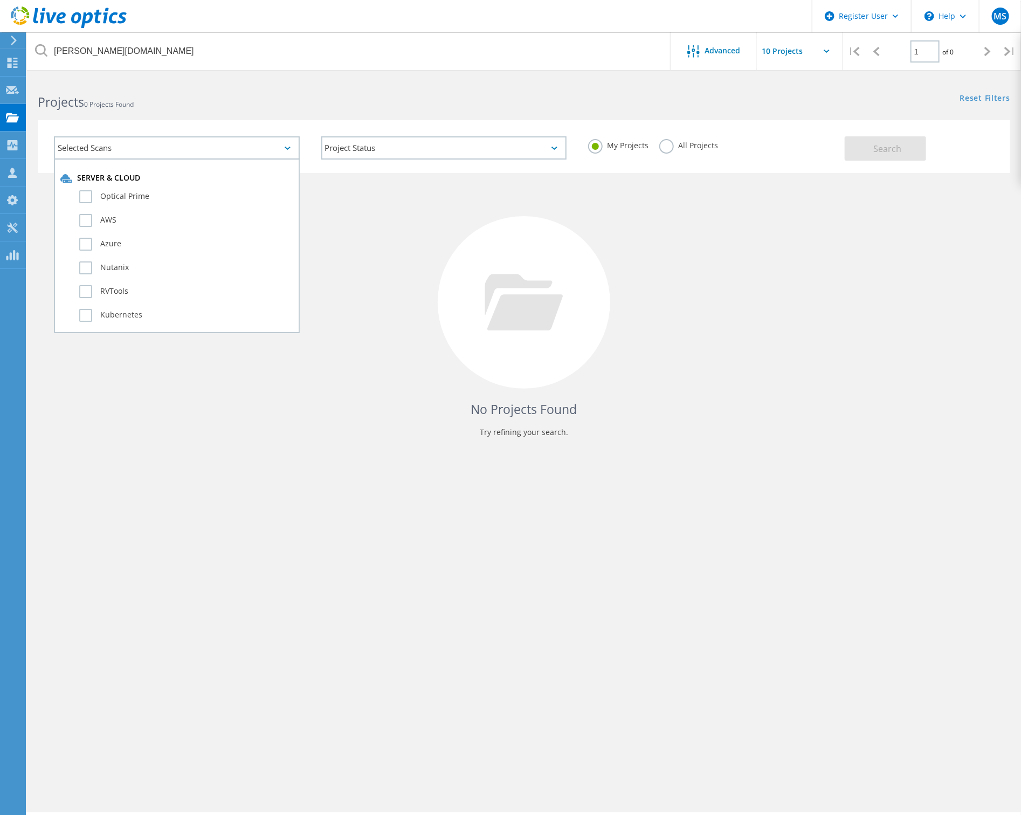
drag, startPoint x: 667, startPoint y: 146, endPoint x: 688, endPoint y: 149, distance: 21.7
click at [667, 146] on label "All Projects" at bounding box center [688, 144] width 59 height 10
click at [0, 0] on input "All Projects" at bounding box center [0, 0] width 0 height 0
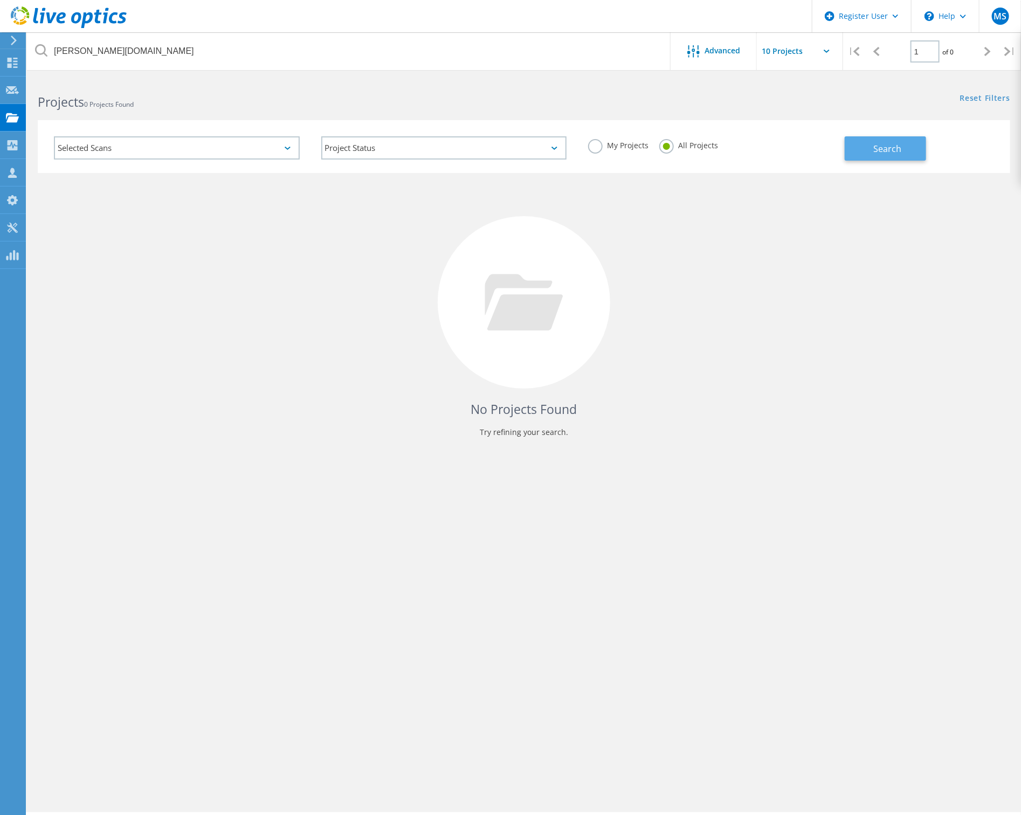
click at [882, 153] on span "Search" at bounding box center [887, 149] width 28 height 12
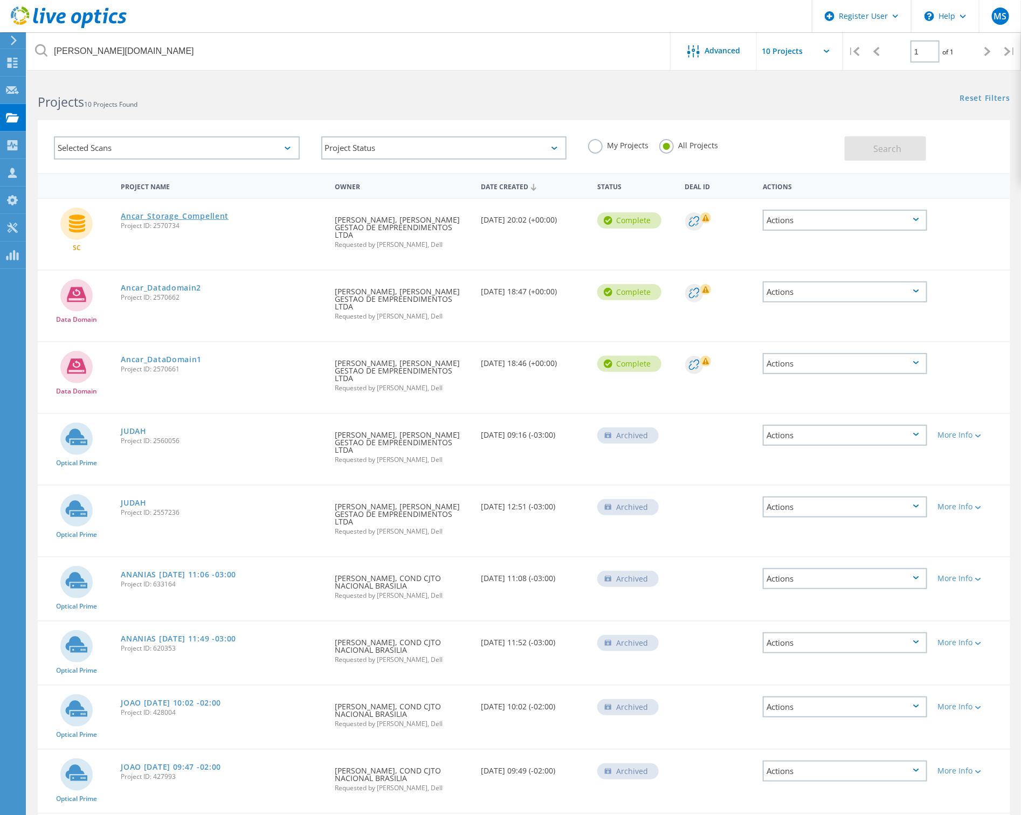
click at [185, 213] on link "Ancar_Storage_Compellent" at bounding box center [175, 216] width 108 height 8
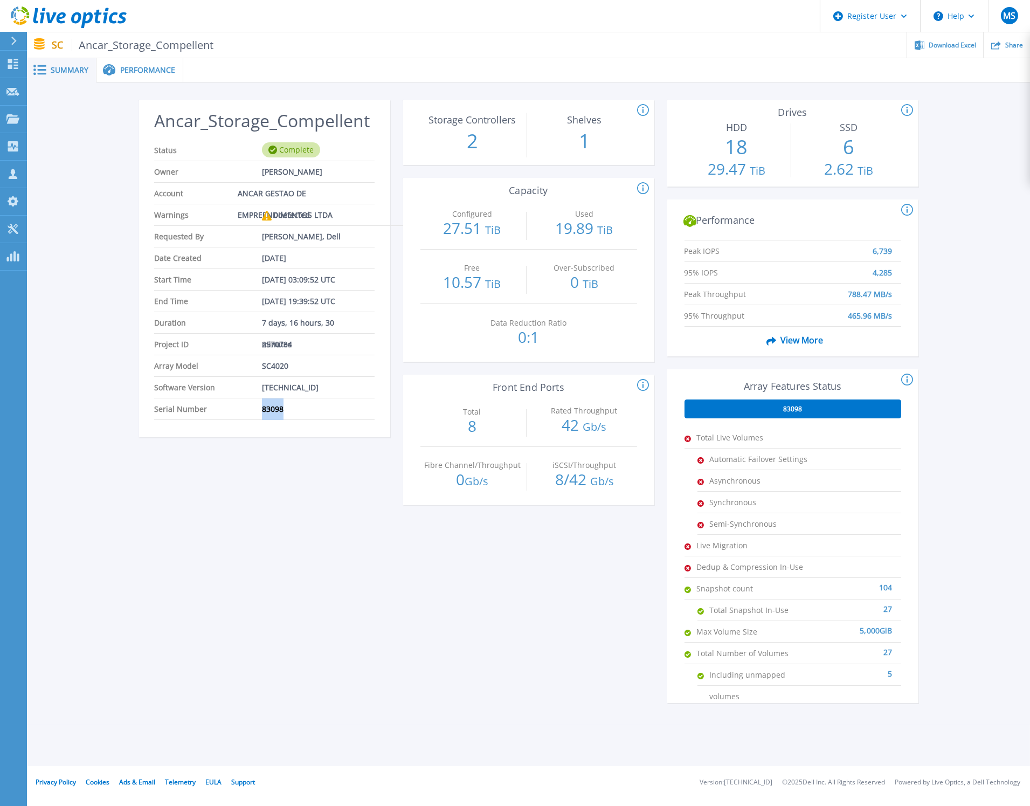
drag, startPoint x: 288, startPoint y: 412, endPoint x: 257, endPoint y: 410, distance: 30.8
click at [257, 410] on li "Serial Number 83098" at bounding box center [264, 409] width 220 height 22
copy li "83098"
